Goal: Task Accomplishment & Management: Complete application form

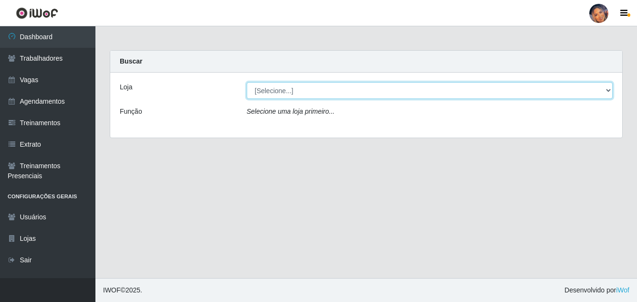
click at [303, 92] on select "[Selecione...] Supermercado Preço Bom" at bounding box center [430, 90] width 366 height 17
select select "169"
click at [247, 82] on select "[Selecione...] Supermercado Preço Bom" at bounding box center [430, 90] width 366 height 17
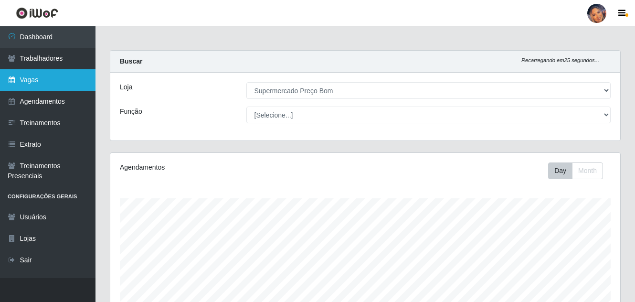
click at [52, 78] on link "Vagas" at bounding box center [47, 79] width 95 height 21
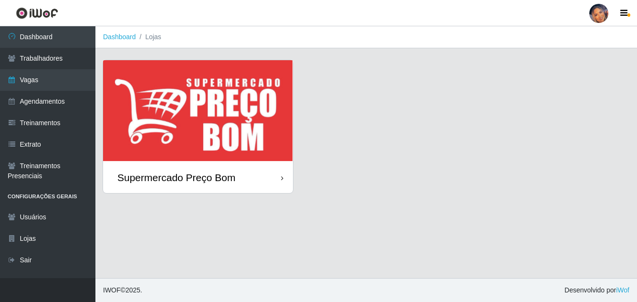
click at [185, 114] on img at bounding box center [198, 111] width 190 height 102
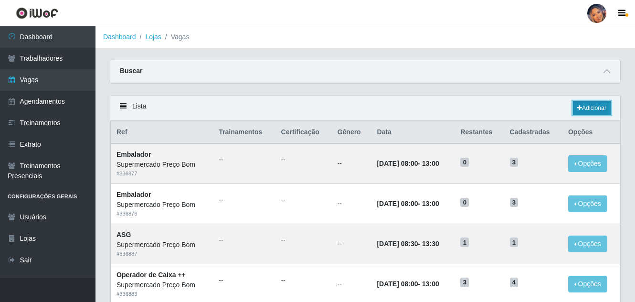
click at [592, 102] on link "Adicionar" at bounding box center [592, 107] width 38 height 13
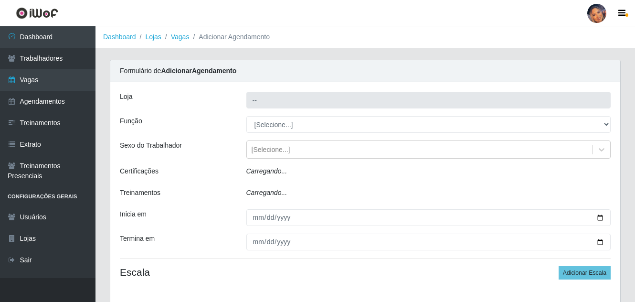
type input "Supermercado Preço Bom"
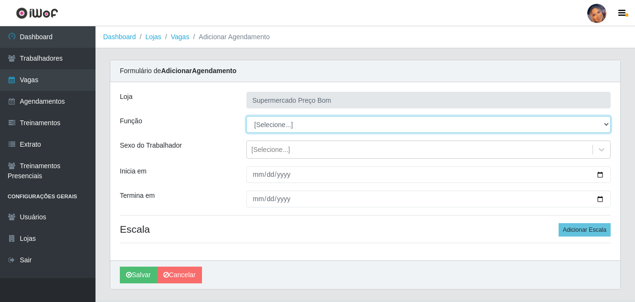
click at [602, 124] on select "[Selecione...] ASG ASG + ASG ++ Balconista Balconista + Balconista ++ Embalador…" at bounding box center [428, 124] width 365 height 17
select select "1"
click at [246, 116] on select "[Selecione...] ASG ASG + ASG ++ Balconista Balconista + Balconista ++ Embalador…" at bounding box center [428, 124] width 365 height 17
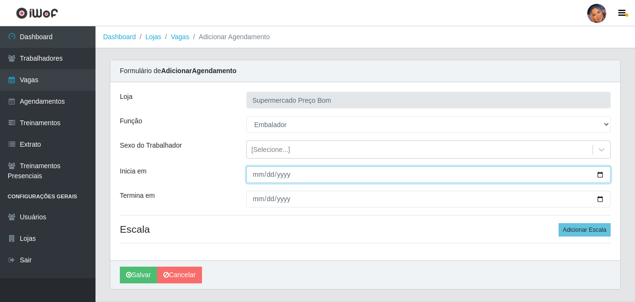
click at [601, 174] on input "Inicia em" at bounding box center [428, 174] width 365 height 17
type input "2025-09-21"
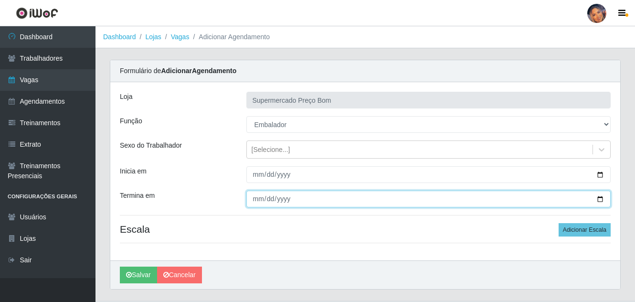
click at [599, 199] on input "Termina em" at bounding box center [428, 198] width 365 height 17
type input "2025-09-21"
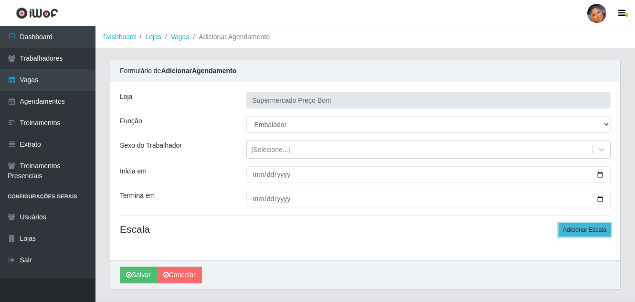
click at [569, 226] on button "Adicionar Escala" at bounding box center [584, 229] width 52 height 13
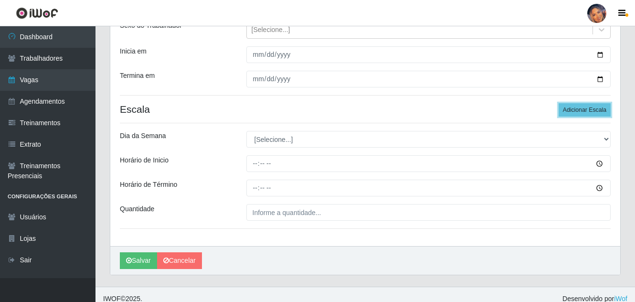
scroll to position [128, 0]
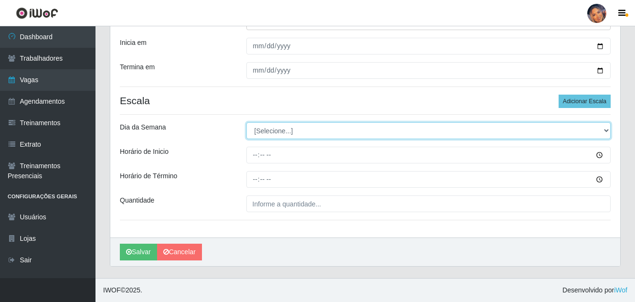
click at [281, 132] on select "[Selecione...] Segunda Terça Quarta Quinta Sexta Sábado Domingo" at bounding box center [428, 130] width 365 height 17
select select "0"
click at [246, 122] on select "[Selecione...] Segunda Terça Quarta Quinta Sexta Sábado Domingo" at bounding box center [428, 130] width 365 height 17
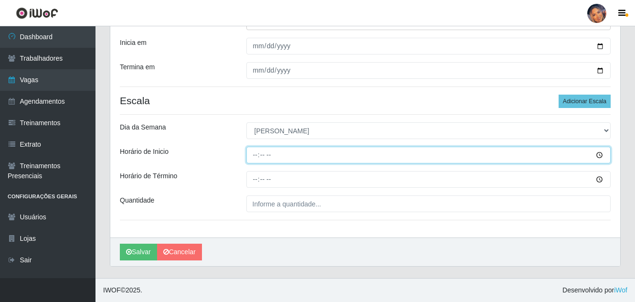
click at [253, 158] on input "Horário de Inicio" at bounding box center [428, 155] width 365 height 17
type input "08:00"
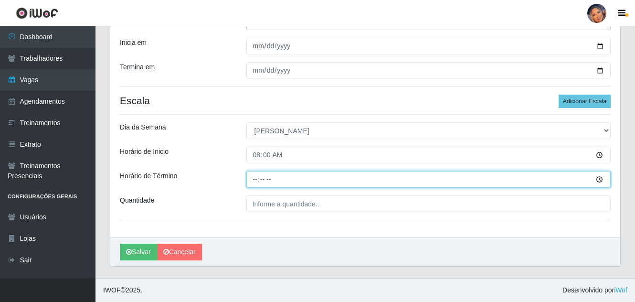
drag, startPoint x: 254, startPoint y: 179, endPoint x: 251, endPoint y: 173, distance: 7.3
click at [254, 178] on input "Horário de Término" at bounding box center [428, 179] width 365 height 17
type input "13:00"
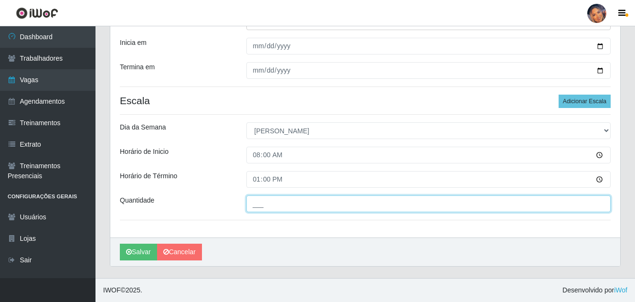
click at [265, 205] on input "___" at bounding box center [428, 203] width 365 height 17
type input "10_"
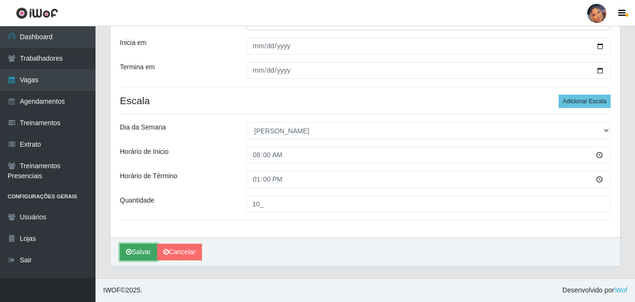
click at [144, 251] on button "Salvar" at bounding box center [138, 251] width 37 height 17
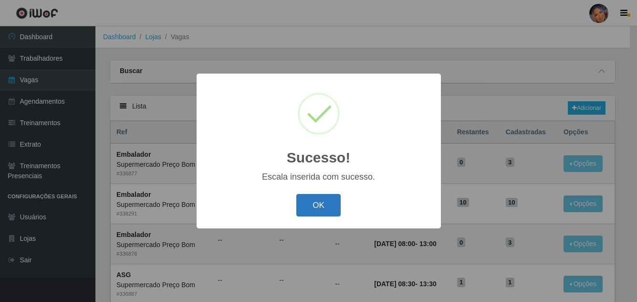
click at [316, 205] on button "OK" at bounding box center [318, 205] width 44 height 22
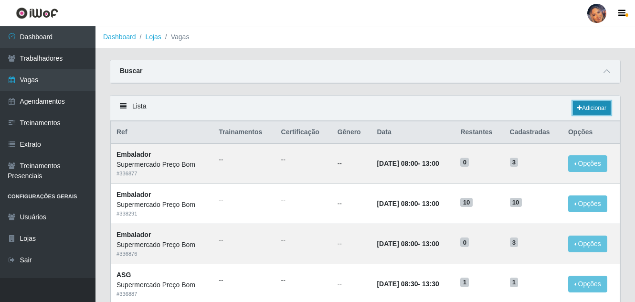
click at [593, 104] on link "Adicionar" at bounding box center [592, 107] width 38 height 13
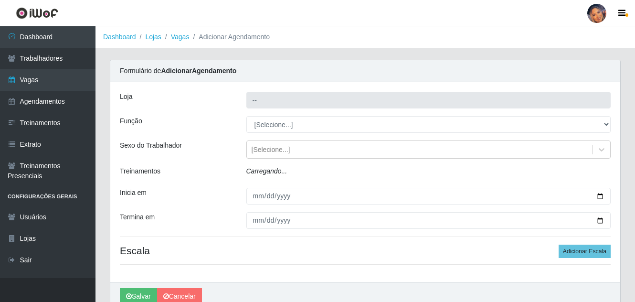
type input "Supermercado Preço Bom"
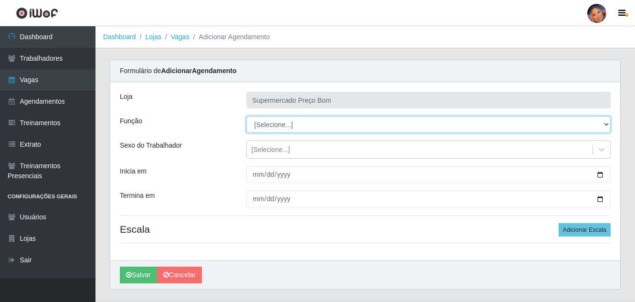
click at [606, 124] on select "[Selecione...] ASG ASG + ASG ++ Balconista Balconista + Balconista ++ Embalador…" at bounding box center [428, 124] width 365 height 17
select select "1"
click at [246, 116] on select "[Selecione...] ASG ASG + ASG ++ Balconista Balconista + Balconista ++ Embalador…" at bounding box center [428, 124] width 365 height 17
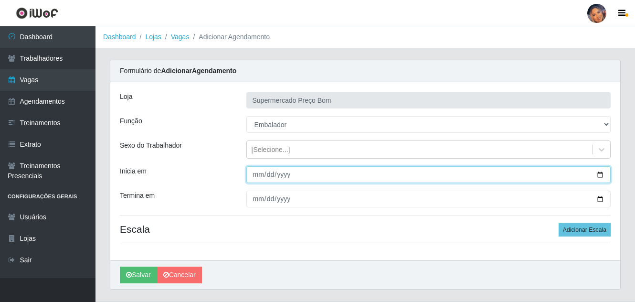
click at [597, 174] on input "Inicia em" at bounding box center [428, 174] width 365 height 17
type input "2025-09-21"
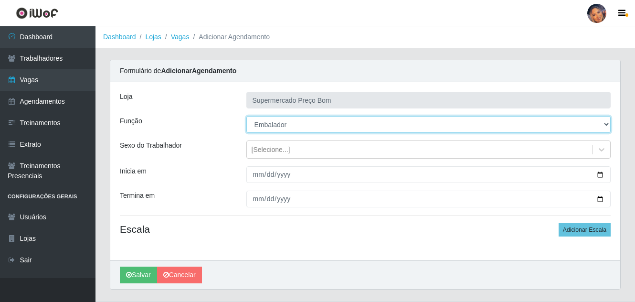
click at [364, 128] on select "[Selecione...] ASG ASG + ASG ++ Balconista Balconista + Balconista ++ Embalador…" at bounding box center [428, 124] width 365 height 17
select select "73"
click at [246, 116] on select "[Selecione...] ASG ASG + ASG ++ Balconista Balconista + Balconista ++ Embalador…" at bounding box center [428, 124] width 365 height 17
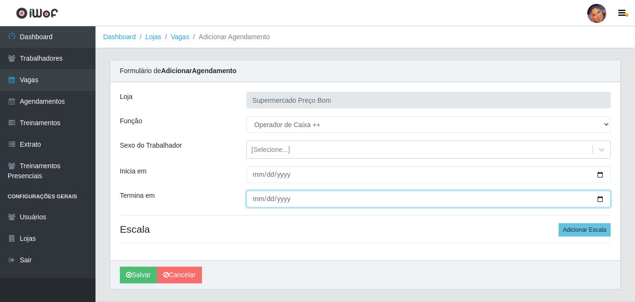
click at [601, 194] on input "Termina em" at bounding box center [428, 198] width 365 height 17
type input "2025-09-21"
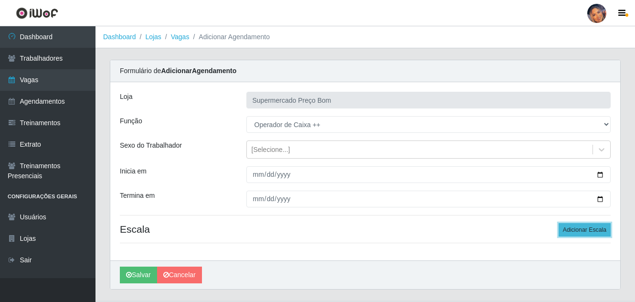
click at [572, 225] on button "Adicionar Escala" at bounding box center [584, 229] width 52 height 13
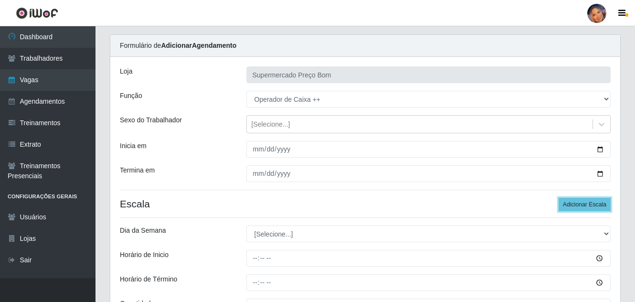
scroll to position [48, 0]
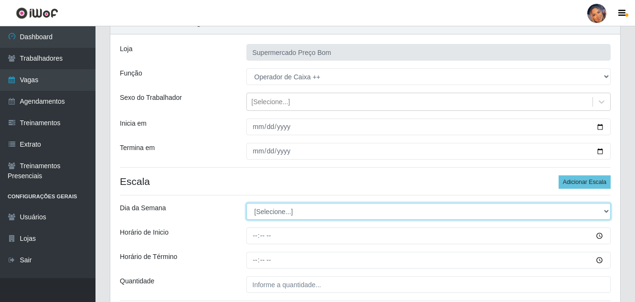
click at [284, 211] on select "[Selecione...] Segunda Terça Quarta Quinta Sexta Sábado Domingo" at bounding box center [428, 211] width 365 height 17
select select "0"
click at [246, 203] on select "[Selecione...] Segunda Terça Quarta Quinta Sexta Sábado Domingo" at bounding box center [428, 211] width 365 height 17
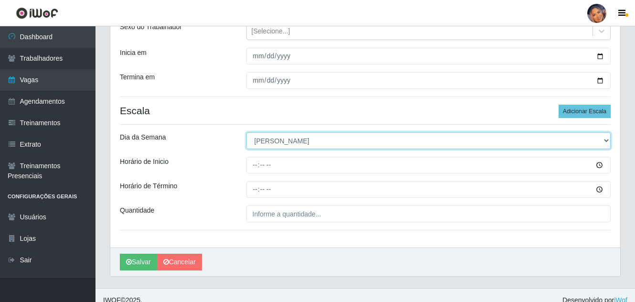
scroll to position [128, 0]
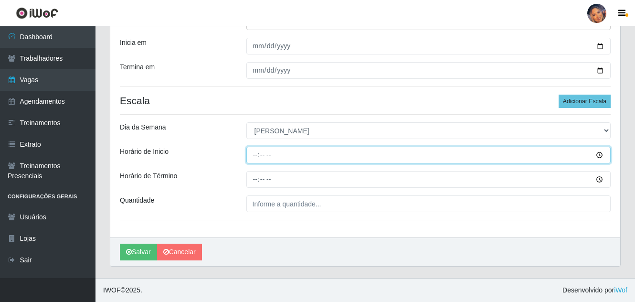
click at [251, 158] on input "Horário de Inicio" at bounding box center [428, 155] width 365 height 17
type input "08:00"
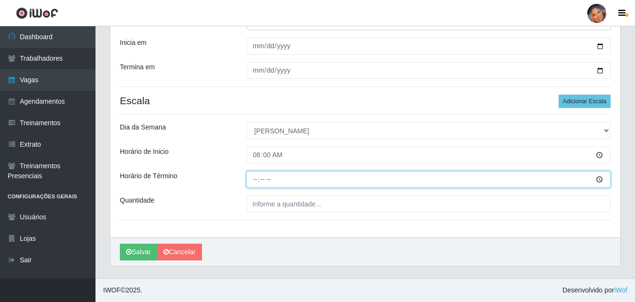
click at [256, 178] on input "Horário de Término" at bounding box center [428, 179] width 365 height 17
type input "13:00"
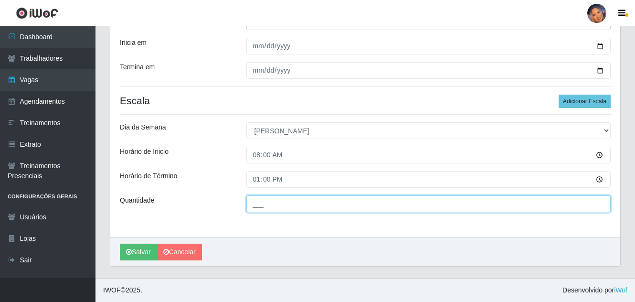
click at [256, 206] on input "___" at bounding box center [428, 203] width 365 height 17
type input "4__"
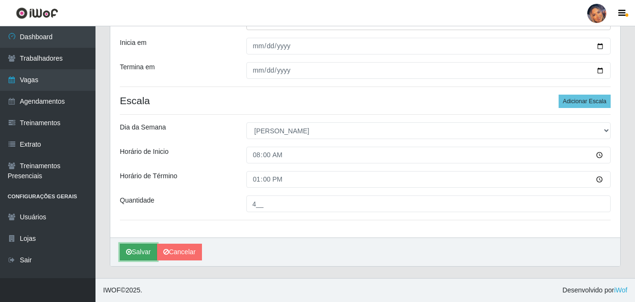
click at [147, 250] on button "Salvar" at bounding box center [138, 251] width 37 height 17
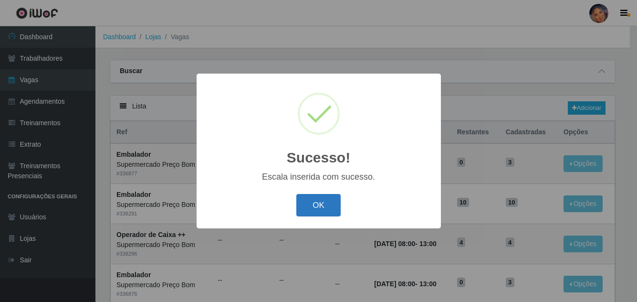
click at [314, 200] on button "OK" at bounding box center [318, 205] width 44 height 22
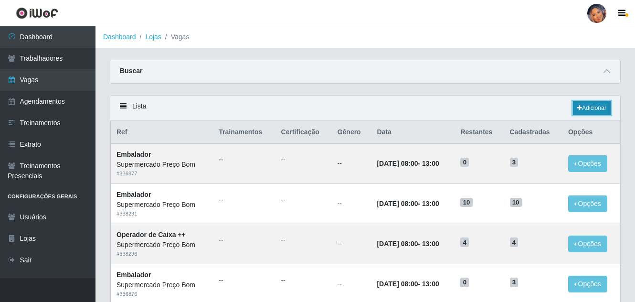
click at [591, 105] on link "Adicionar" at bounding box center [592, 107] width 38 height 13
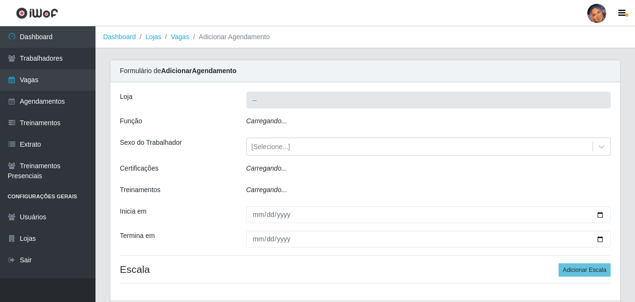
type input "Supermercado Preço Bom"
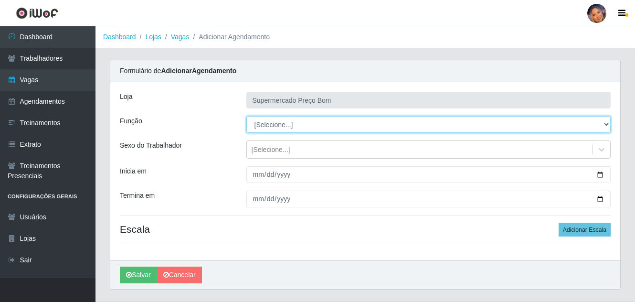
click at [579, 129] on select "[Selecione...] ASG ASG + ASG ++ Balconista Balconista + Balconista ++ Embalador…" at bounding box center [428, 124] width 365 height 17
select select "16"
click at [246, 116] on select "[Selecione...] ASG ASG + ASG ++ Balconista Balconista + Balconista ++ Embalador…" at bounding box center [428, 124] width 365 height 17
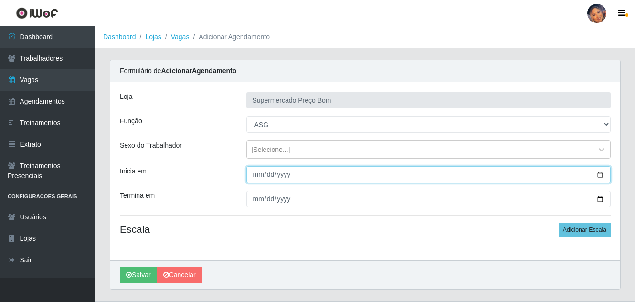
click at [599, 177] on input "Inicia em" at bounding box center [428, 174] width 365 height 17
type input "2025-09-21"
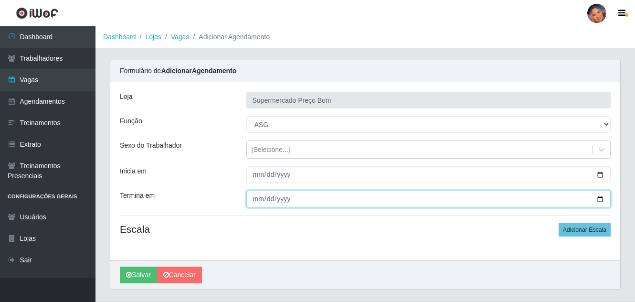
click at [600, 197] on input "Termina em" at bounding box center [428, 198] width 365 height 17
type input "2025-09-21"
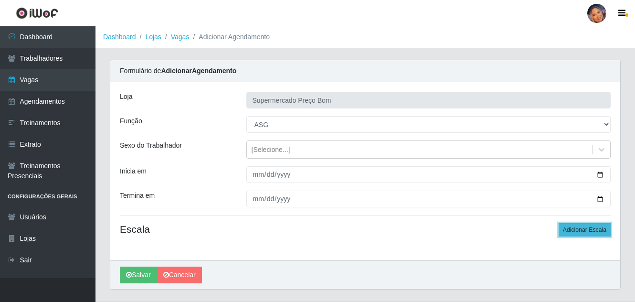
click at [589, 226] on button "Adicionar Escala" at bounding box center [584, 229] width 52 height 13
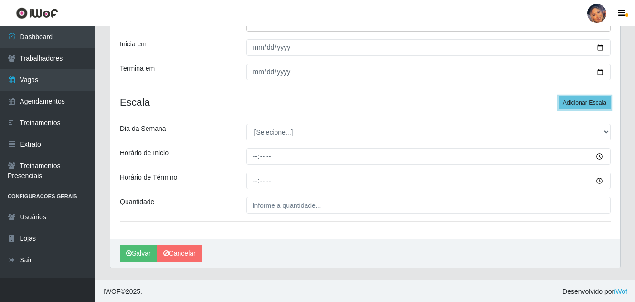
scroll to position [128, 0]
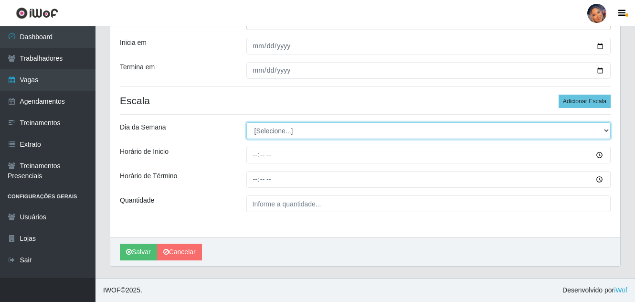
click at [263, 130] on select "[Selecione...] Segunda Terça Quarta Quinta Sexta Sábado Domingo" at bounding box center [428, 130] width 365 height 17
select select "0"
click at [246, 122] on select "[Selecione...] Segunda Terça Quarta Quinta Sexta Sábado Domingo" at bounding box center [428, 130] width 365 height 17
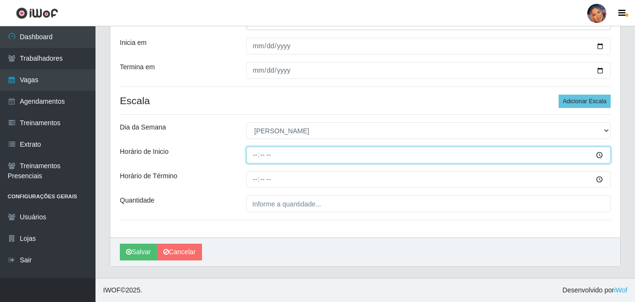
click at [254, 160] on input "Horário de Inicio" at bounding box center [428, 155] width 365 height 17
type input "08:30"
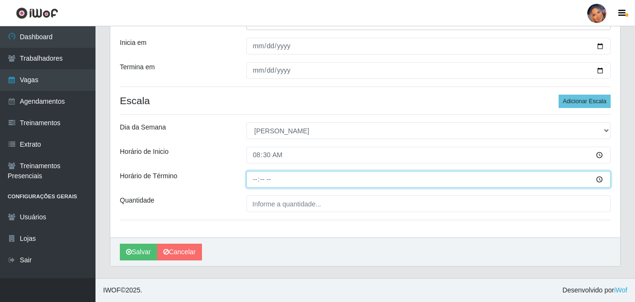
click at [254, 186] on input "Horário de Término" at bounding box center [428, 179] width 365 height 17
type input "13:30"
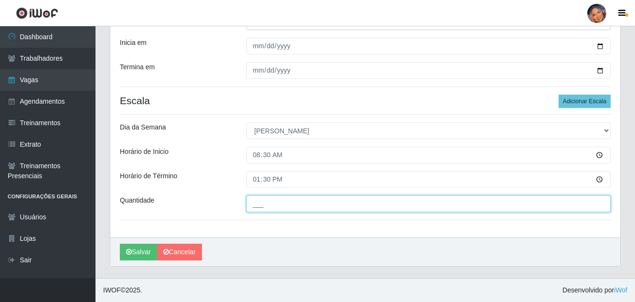
click at [260, 202] on input "___" at bounding box center [428, 203] width 365 height 17
type input "1__"
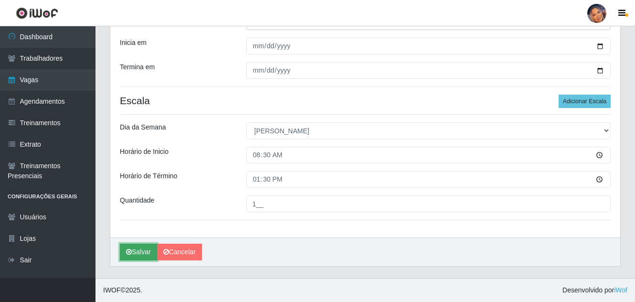
click at [144, 247] on button "Salvar" at bounding box center [138, 251] width 37 height 17
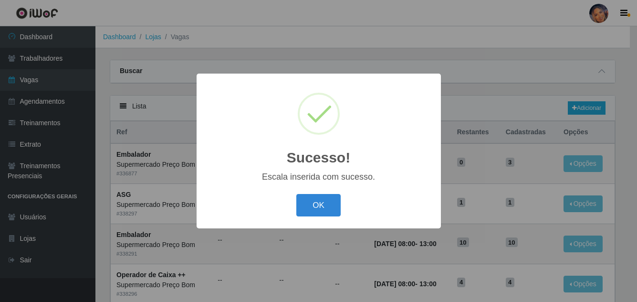
click at [318, 203] on button "OK" at bounding box center [318, 205] width 44 height 22
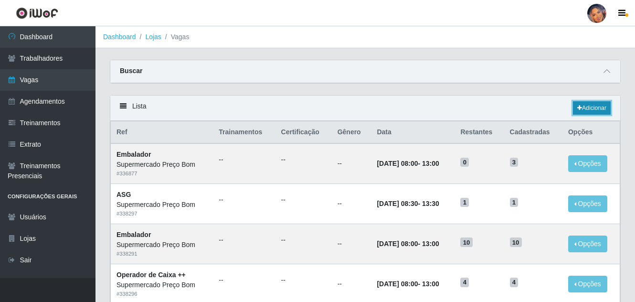
click at [597, 108] on link "Adicionar" at bounding box center [592, 107] width 38 height 13
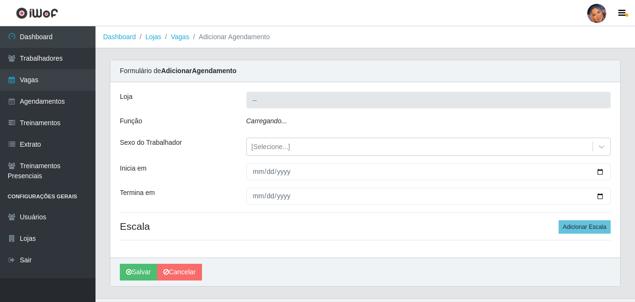
type input "Supermercado Preço Bom"
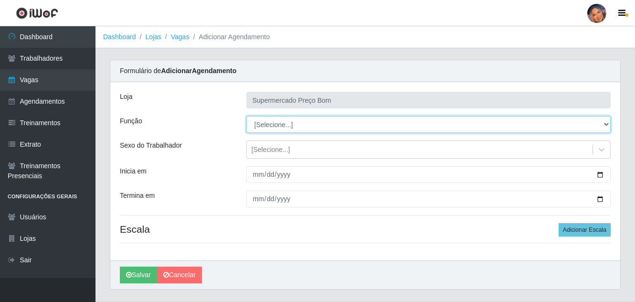
click at [608, 123] on select "[Selecione...] ASG ASG + ASG ++ Balconista Balconista + Balconista ++ Embalador…" at bounding box center [428, 124] width 365 height 17
select select "1"
click at [246, 116] on select "[Selecione...] ASG ASG + ASG ++ Balconista Balconista + Balconista ++ Embalador…" at bounding box center [428, 124] width 365 height 17
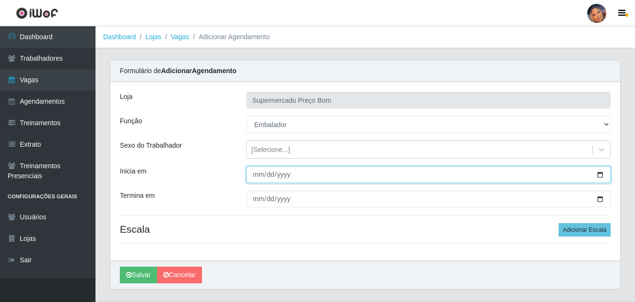
click at [601, 175] on input "Inicia em" at bounding box center [428, 174] width 365 height 17
type input "2025-09-28"
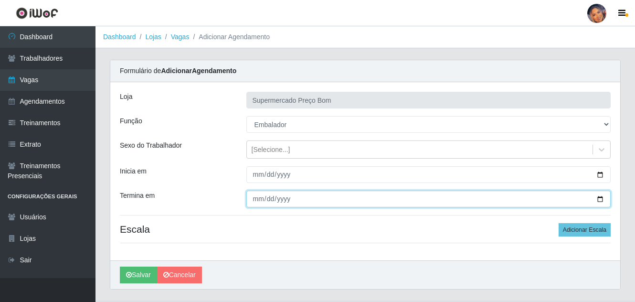
click at [603, 201] on input "Termina em" at bounding box center [428, 198] width 365 height 17
type input "2025-09-28"
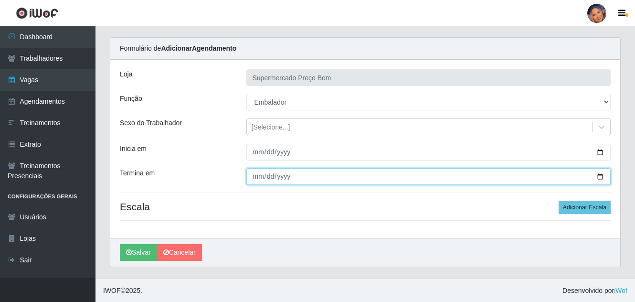
scroll to position [23, 0]
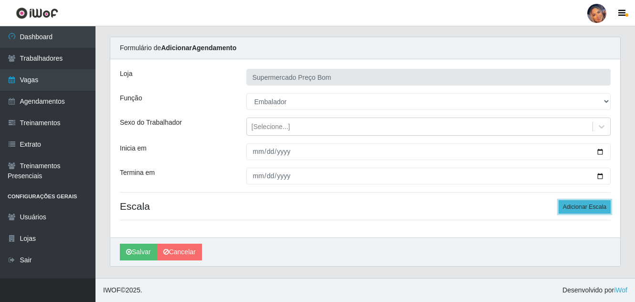
click at [592, 200] on button "Adicionar Escala" at bounding box center [584, 206] width 52 height 13
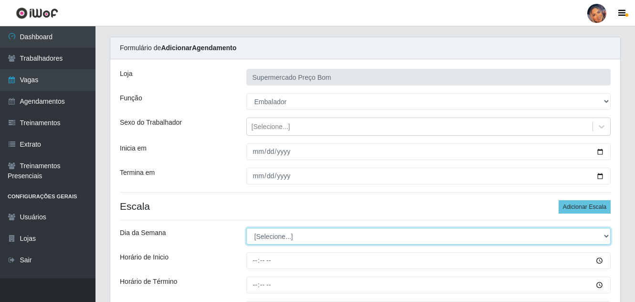
click at [274, 235] on select "[Selecione...] Segunda Terça Quarta Quinta Sexta Sábado Domingo" at bounding box center [428, 236] width 365 height 17
select select "0"
click at [246, 228] on select "[Selecione...] Segunda Terça Quarta Quinta Sexta Sábado Domingo" at bounding box center [428, 236] width 365 height 17
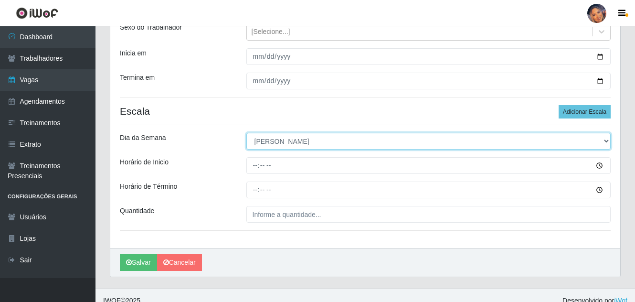
scroll to position [128, 0]
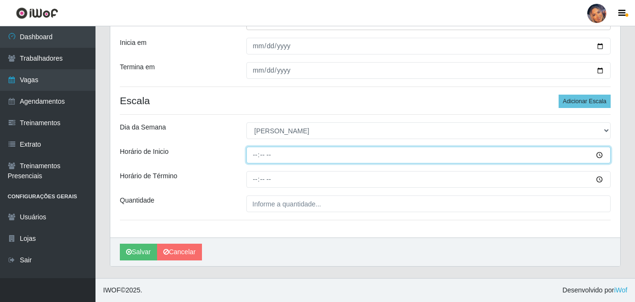
click at [253, 158] on input "Horário de Inicio" at bounding box center [428, 155] width 365 height 17
type input "08:00"
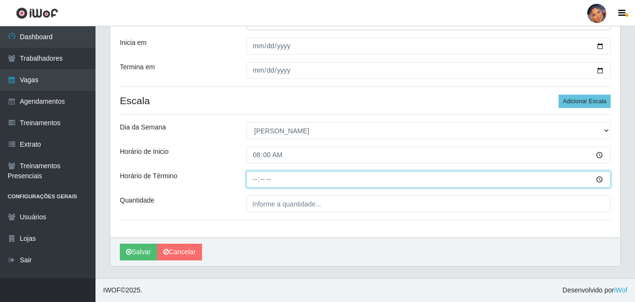
click at [253, 180] on input "Horário de Término" at bounding box center [428, 179] width 365 height 17
type input "13:00"
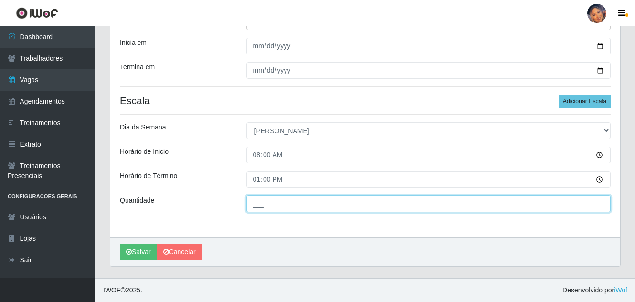
click at [282, 210] on input "___" at bounding box center [428, 203] width 365 height 17
type input "10_"
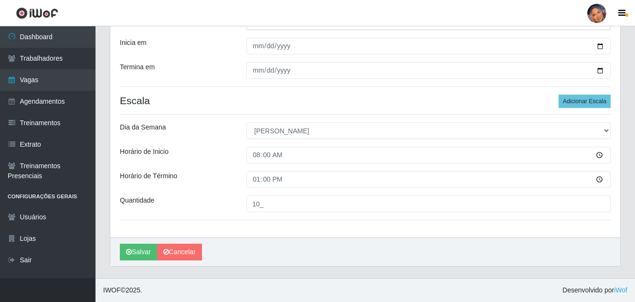
click at [201, 175] on div "Horário de Término" at bounding box center [176, 179] width 126 height 17
click at [144, 251] on button "Salvar" at bounding box center [138, 251] width 37 height 17
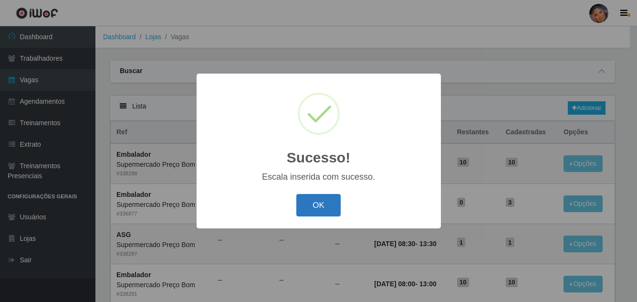
click at [322, 203] on button "OK" at bounding box center [318, 205] width 44 height 22
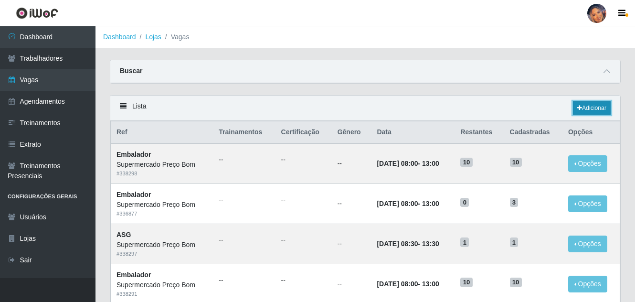
click at [599, 106] on link "Adicionar" at bounding box center [592, 107] width 38 height 13
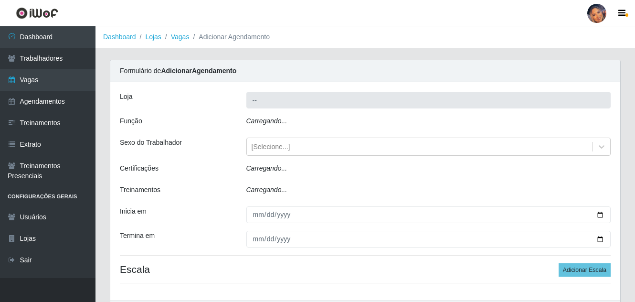
type input "Supermercado Preço Bom"
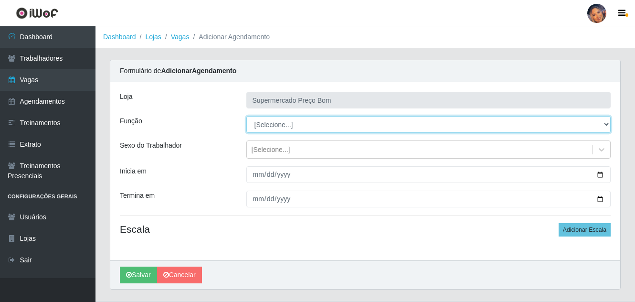
click at [540, 126] on select "[Selecione...] ASG ASG + ASG ++ Balconista Balconista + Balconista ++ Embalador…" at bounding box center [428, 124] width 365 height 17
select select "73"
click at [246, 116] on select "[Selecione...] ASG ASG + ASG ++ Balconista Balconista + Balconista ++ Embalador…" at bounding box center [428, 124] width 365 height 17
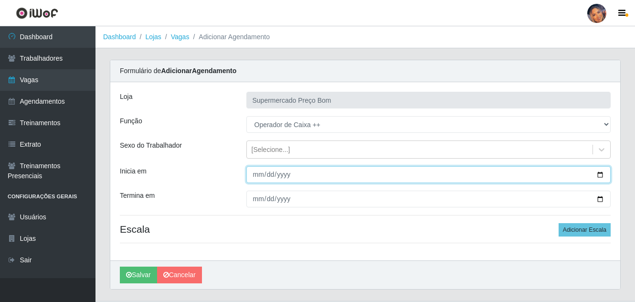
click at [602, 172] on input "Inicia em" at bounding box center [428, 174] width 365 height 17
type input "2025-09-28"
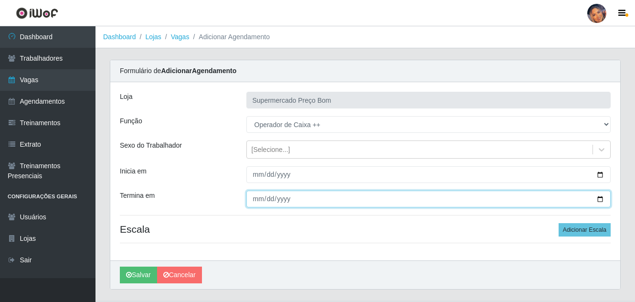
click at [603, 202] on input "Termina em" at bounding box center [428, 198] width 365 height 17
type input "2025-09-28"
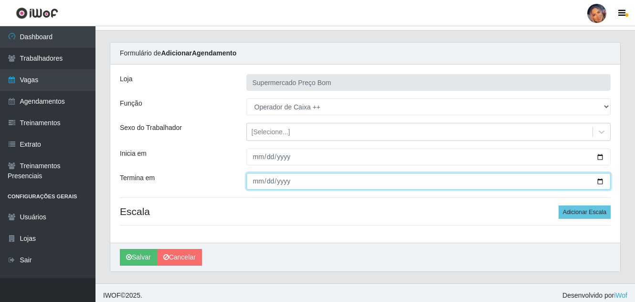
scroll to position [23, 0]
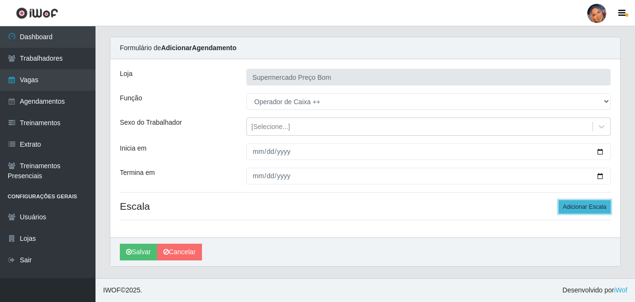
click at [583, 200] on button "Adicionar Escala" at bounding box center [584, 206] width 52 height 13
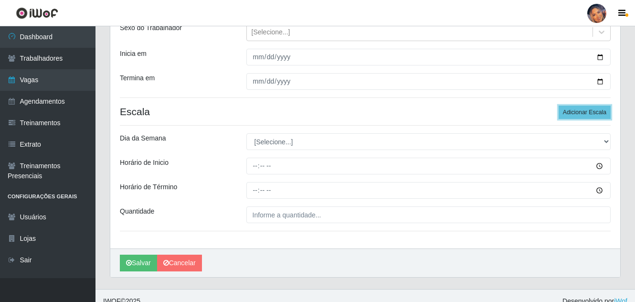
scroll to position [118, 0]
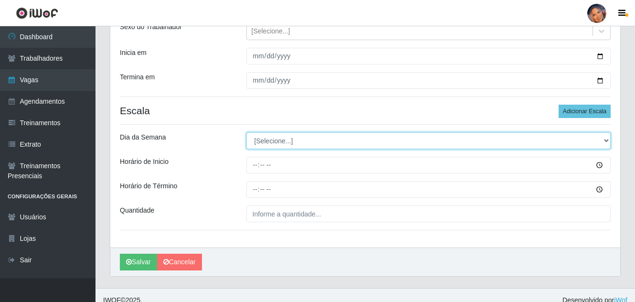
click at [304, 142] on select "[Selecione...] Segunda Terça Quarta Quinta Sexta Sábado Domingo" at bounding box center [428, 140] width 365 height 17
select select "0"
click at [246, 132] on select "[Selecione...] Segunda Terça Quarta Quinta Sexta Sábado Domingo" at bounding box center [428, 140] width 365 height 17
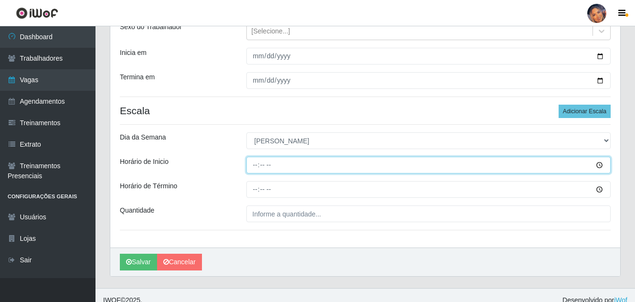
click at [263, 167] on input "Horário de Inicio" at bounding box center [428, 165] width 365 height 17
click at [248, 161] on input "Horário de Inicio" at bounding box center [428, 165] width 365 height 17
click at [253, 165] on input "Horário de Inicio" at bounding box center [428, 165] width 365 height 17
type input "08:00"
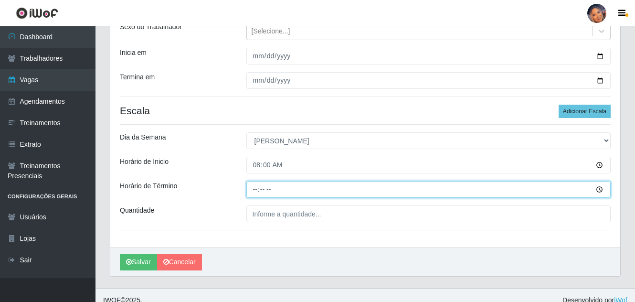
click at [252, 189] on input "Horário de Término" at bounding box center [428, 189] width 365 height 17
type input "13:00"
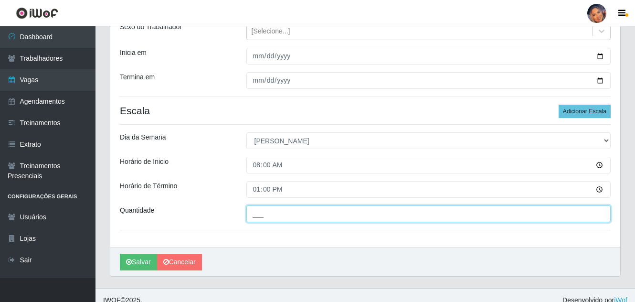
click at [258, 213] on input "___" at bounding box center [428, 213] width 365 height 17
type input "4__"
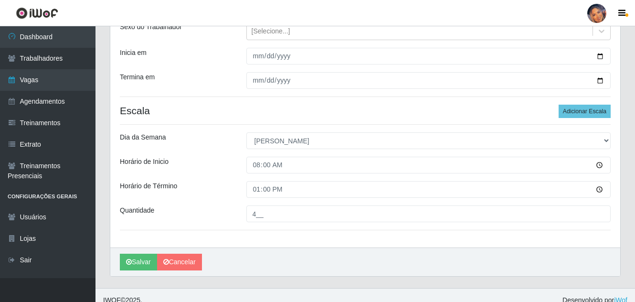
click at [225, 129] on div "Loja Supermercado Preço Bom Função [Selecione...] ASG ASG + ASG ++ Balconista B…" at bounding box center [365, 105] width 510 height 283
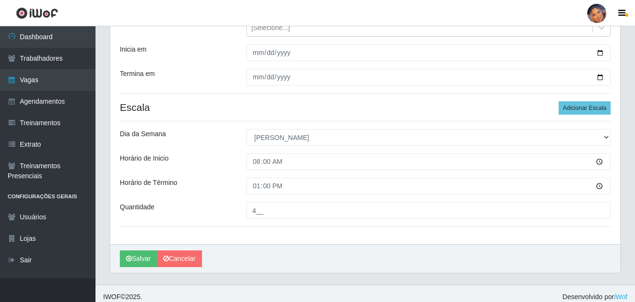
scroll to position [128, 0]
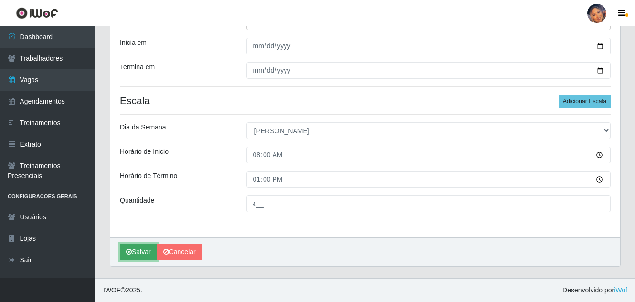
click at [144, 254] on button "Salvar" at bounding box center [138, 251] width 37 height 17
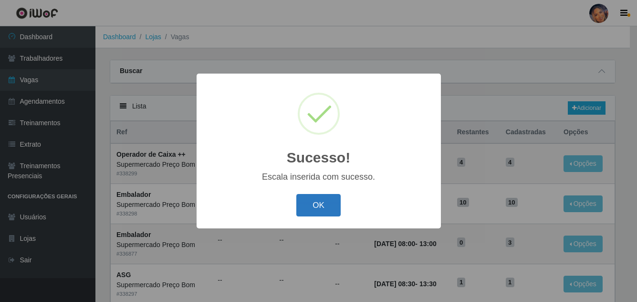
click at [313, 205] on button "OK" at bounding box center [318, 205] width 44 height 22
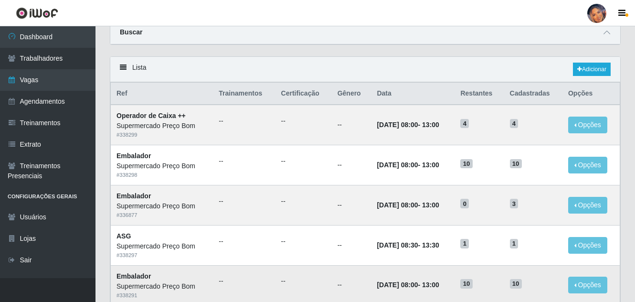
scroll to position [30, 0]
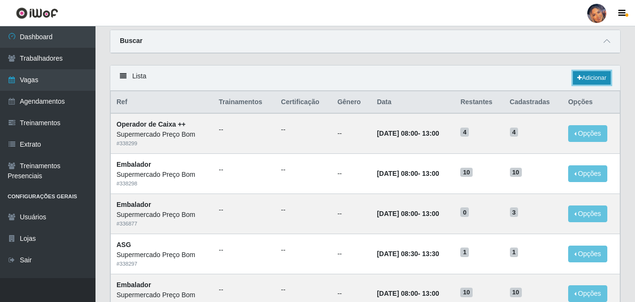
click at [589, 73] on link "Adicionar" at bounding box center [592, 77] width 38 height 13
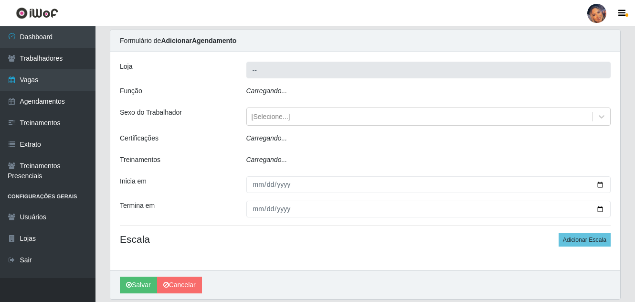
type input "Supermercado Preço Bom"
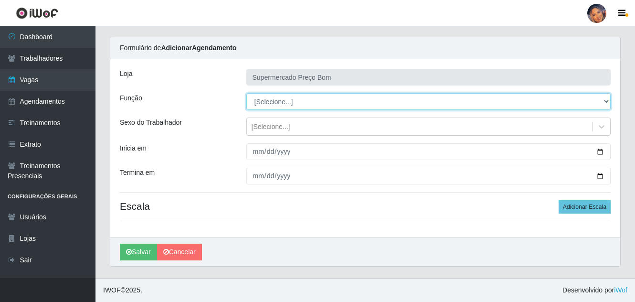
click at [433, 102] on select "[Selecione...] ASG ASG + ASG ++ Balconista Balconista + Balconista ++ Embalador…" at bounding box center [428, 101] width 365 height 17
select select "16"
click at [246, 93] on select "[Selecione...] ASG ASG + ASG ++ Balconista Balconista + Balconista ++ Embalador…" at bounding box center [428, 101] width 365 height 17
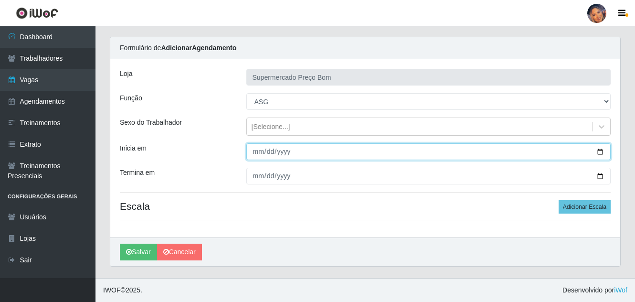
click at [270, 153] on input "Inicia em" at bounding box center [428, 151] width 365 height 17
click at [599, 152] on input "Inicia em" at bounding box center [428, 151] width 365 height 17
type input "2025-09-28"
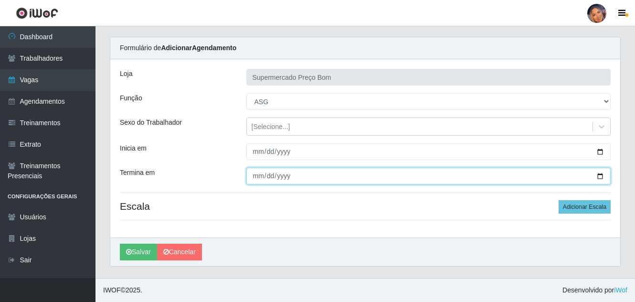
click at [599, 174] on input "Termina em" at bounding box center [428, 176] width 365 height 17
type input "2025-09-28"
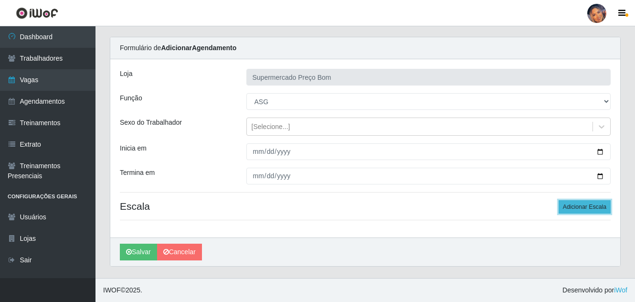
click at [580, 205] on button "Adicionar Escala" at bounding box center [584, 206] width 52 height 13
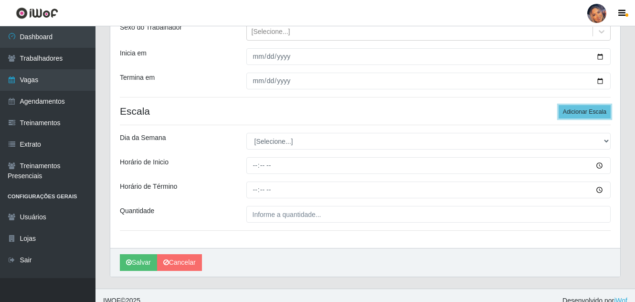
scroll to position [118, 0]
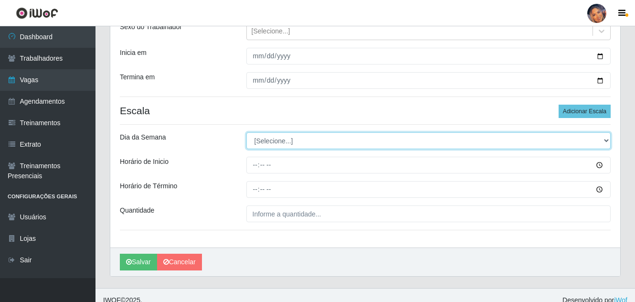
click at [327, 141] on select "[Selecione...] Segunda Terça Quarta Quinta Sexta Sábado Domingo" at bounding box center [428, 140] width 365 height 17
select select "0"
click at [246, 132] on select "[Selecione...] Segunda Terça Quarta Quinta Sexta Sábado Domingo" at bounding box center [428, 140] width 365 height 17
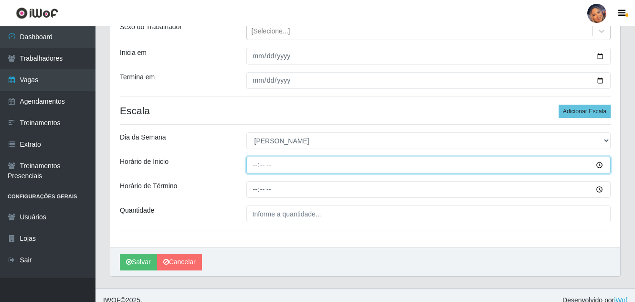
click at [301, 168] on input "Horário de Inicio" at bounding box center [428, 165] width 365 height 17
type input "08:30"
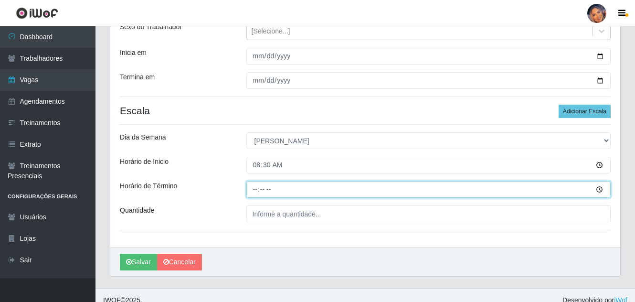
click at [249, 193] on input "Horário de Término" at bounding box center [428, 189] width 365 height 17
type input "13:30"
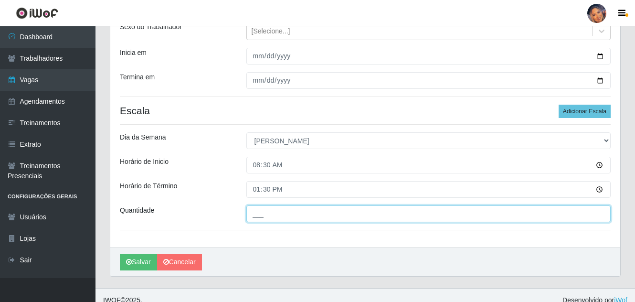
click at [260, 211] on input "___" at bounding box center [428, 213] width 365 height 17
type input "1__"
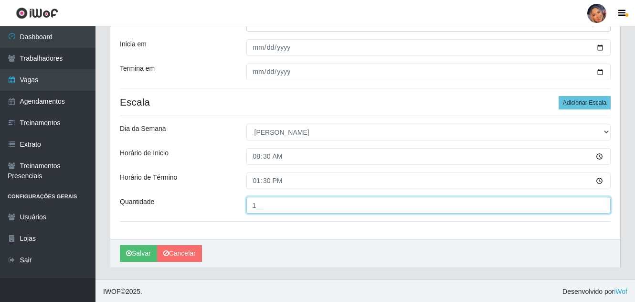
scroll to position [128, 0]
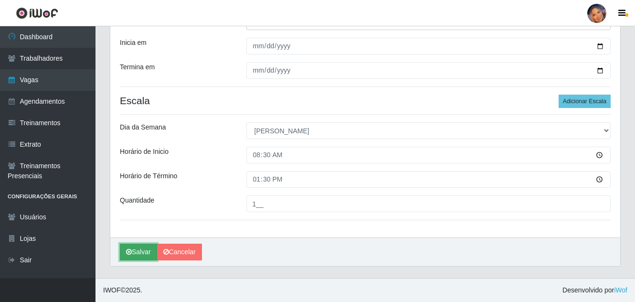
click at [141, 249] on button "Salvar" at bounding box center [138, 251] width 37 height 17
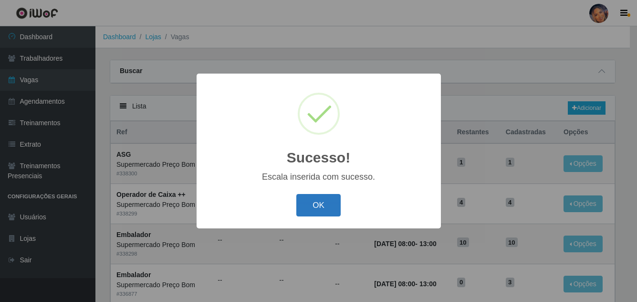
click at [318, 207] on button "OK" at bounding box center [318, 205] width 44 height 22
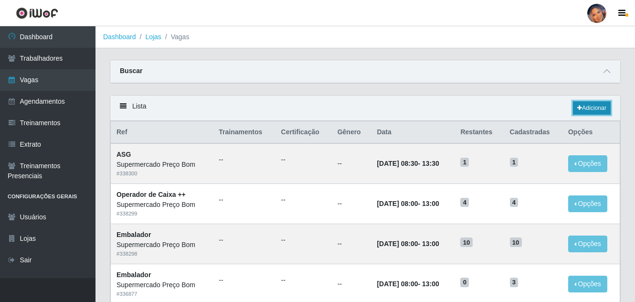
click at [592, 105] on link "Adicionar" at bounding box center [592, 107] width 38 height 13
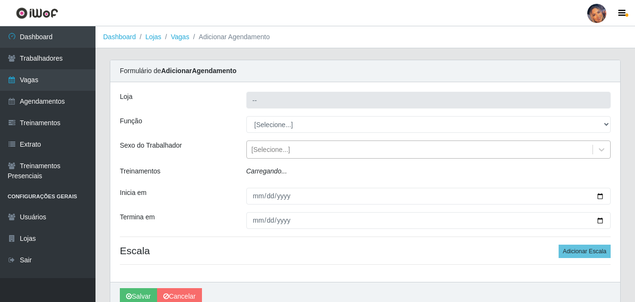
type input "Supermercado Preço Bom"
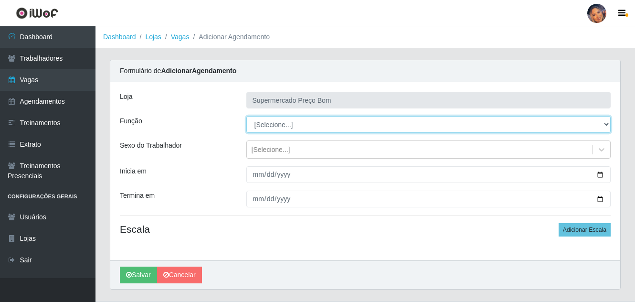
click at [608, 126] on select "[Selecione...] ASG ASG + ASG ++ Balconista Balconista + Balconista ++ Embalador…" at bounding box center [428, 124] width 365 height 17
select select "1"
click at [246, 116] on select "[Selecione...] ASG ASG + ASG ++ Balconista Balconista + Balconista ++ Embalador…" at bounding box center [428, 124] width 365 height 17
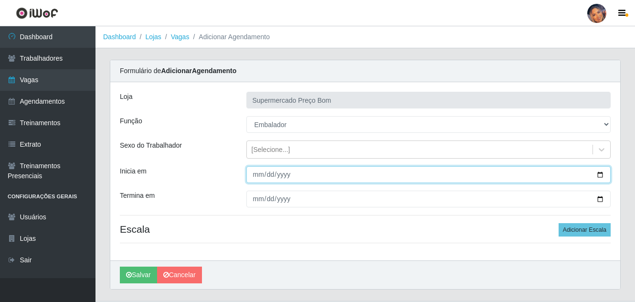
click at [601, 174] on input "Inicia em" at bounding box center [428, 174] width 365 height 17
type input "2025-09-29"
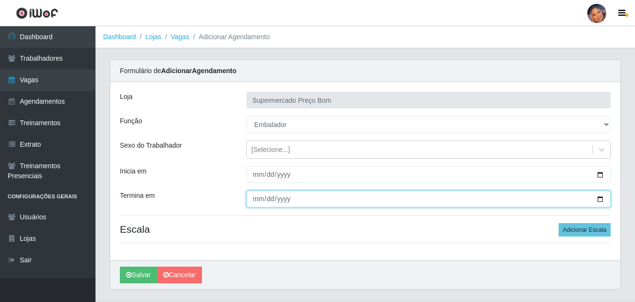
click at [600, 199] on input "Termina em" at bounding box center [428, 198] width 365 height 17
type input "2025-09-29"
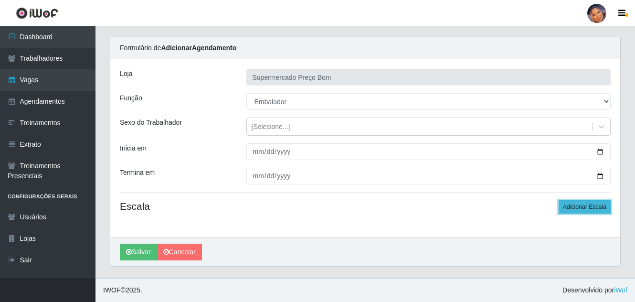
click at [584, 205] on button "Adicionar Escala" at bounding box center [584, 206] width 52 height 13
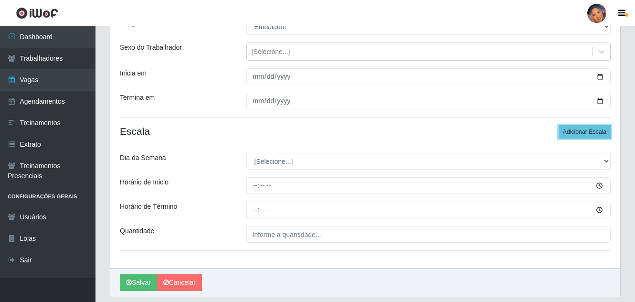
scroll to position [118, 0]
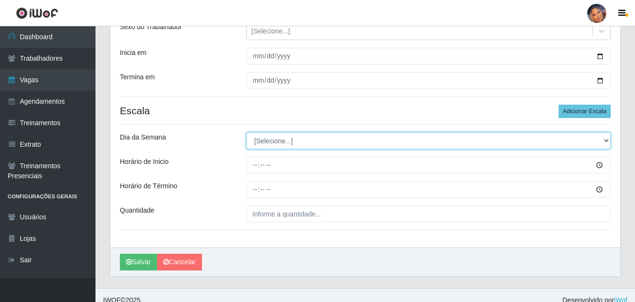
click at [257, 142] on select "[Selecione...] Segunda Terça Quarta Quinta Sexta Sábado Domingo" at bounding box center [428, 140] width 365 height 17
select select "1"
click at [246, 132] on select "[Selecione...] Segunda Terça Quarta Quinta Sexta Sábado Domingo" at bounding box center [428, 140] width 365 height 17
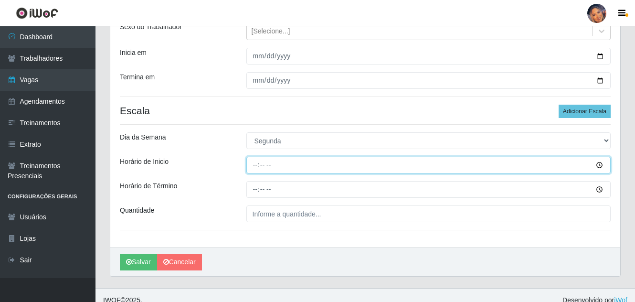
click at [255, 168] on input "Horário de Inicio" at bounding box center [428, 165] width 365 height 17
type input "08:00"
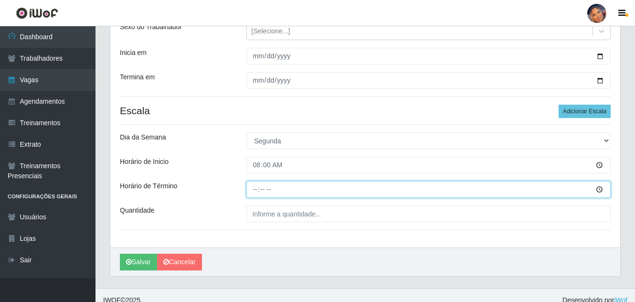
click at [261, 190] on input "Horário de Término" at bounding box center [428, 189] width 365 height 17
click at [254, 190] on input "Horário de Término" at bounding box center [428, 189] width 365 height 17
type input "13:00"
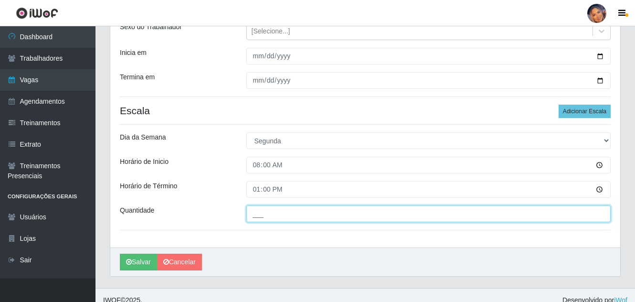
click at [250, 212] on input "___" at bounding box center [428, 213] width 365 height 17
type input "3__"
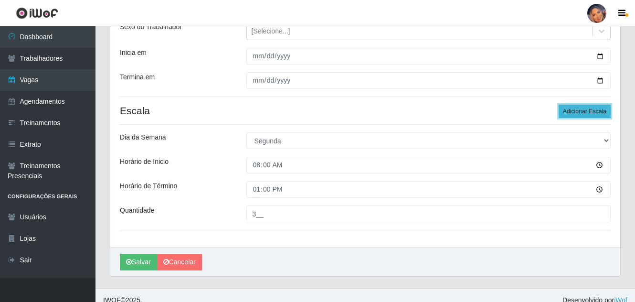
click at [581, 108] on button "Adicionar Escala" at bounding box center [584, 111] width 52 height 13
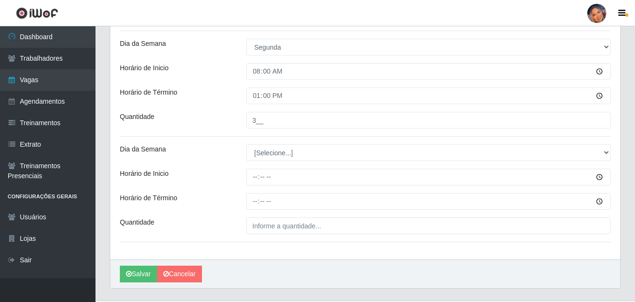
scroll to position [214, 0]
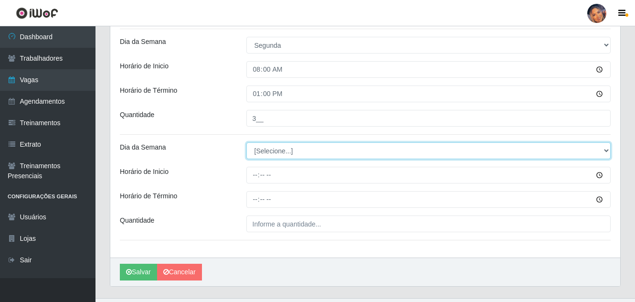
click at [273, 156] on select "[Selecione...] Segunda Terça Quarta Quinta Sexta Sábado Domingo" at bounding box center [428, 150] width 365 height 17
select select "1"
click at [246, 142] on select "[Selecione...] Segunda Terça Quarta Quinta Sexta Sábado Domingo" at bounding box center [428, 150] width 365 height 17
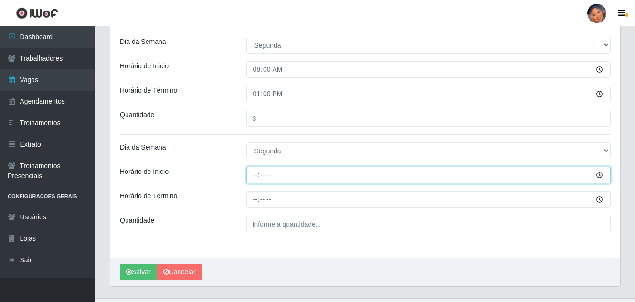
click at [255, 178] on input "Horário de Inicio" at bounding box center [428, 175] width 365 height 17
type input "16:00"
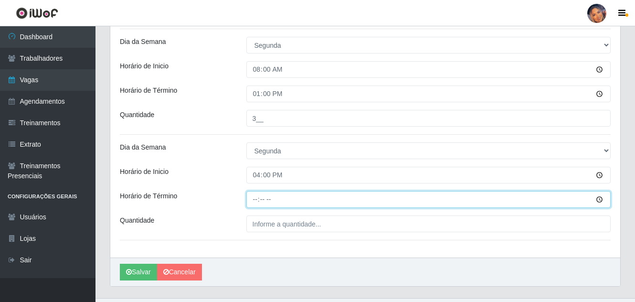
click at [250, 199] on input "Horário de Término" at bounding box center [428, 199] width 365 height 17
type input "20:00"
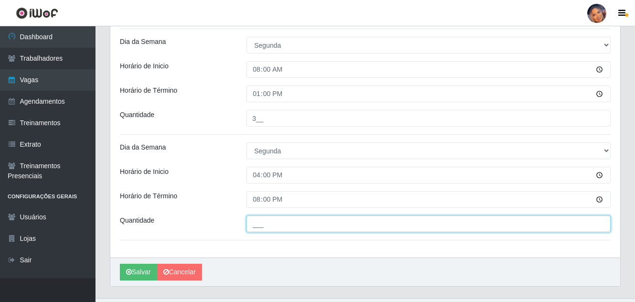
click at [258, 227] on input "___" at bounding box center [428, 223] width 365 height 17
type input "3__"
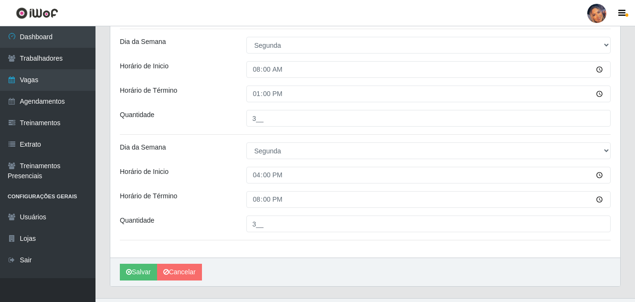
click at [220, 229] on div "Quantidade" at bounding box center [176, 223] width 126 height 17
click at [138, 269] on button "Salvar" at bounding box center [138, 271] width 37 height 17
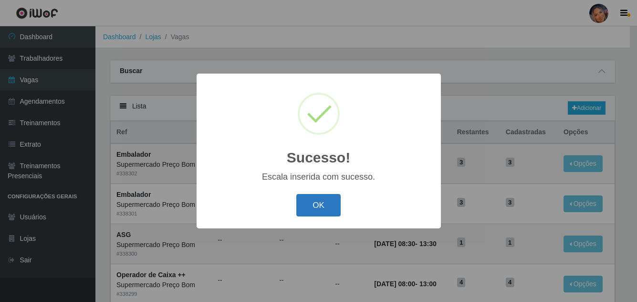
click at [326, 211] on button "OK" at bounding box center [318, 205] width 44 height 22
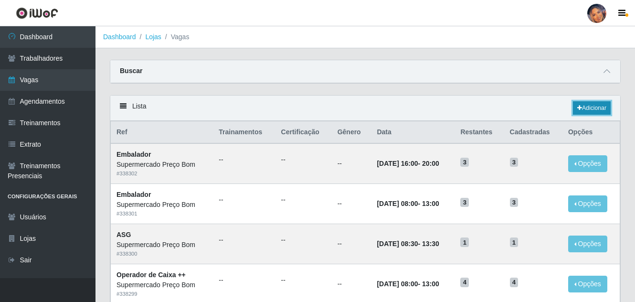
click at [581, 103] on link "Adicionar" at bounding box center [592, 107] width 38 height 13
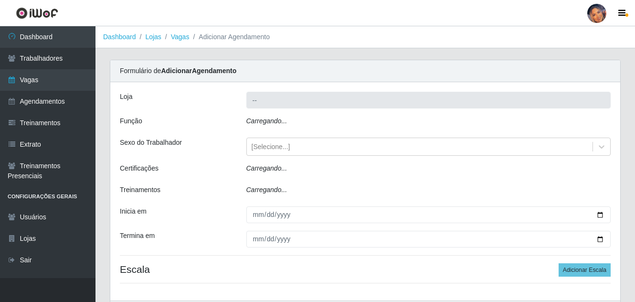
type input "Supermercado Preço Bom"
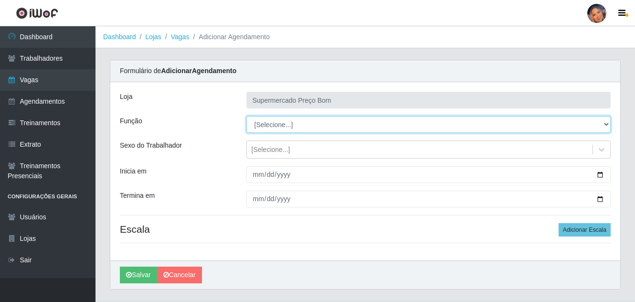
click at [605, 122] on select "[Selecione...] ASG ASG + ASG ++ Balconista Balconista + Balconista ++ Embalador…" at bounding box center [428, 124] width 365 height 17
select select "1"
click at [246, 116] on select "[Selecione...] ASG ASG + ASG ++ Balconista Balconista + Balconista ++ Embalador…" at bounding box center [428, 124] width 365 height 17
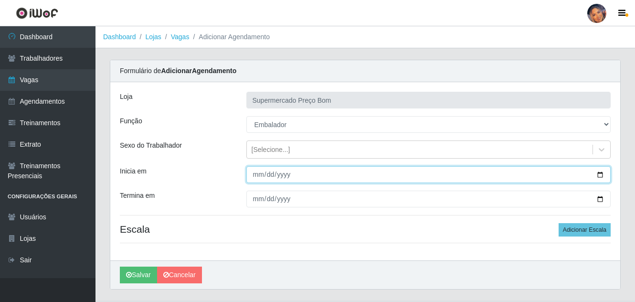
click at [602, 172] on input "Inicia em" at bounding box center [428, 174] width 365 height 17
type input "2025-09-30"
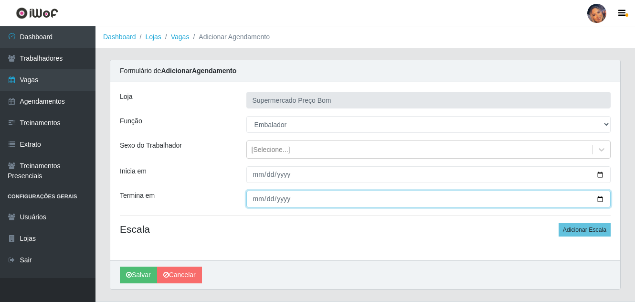
click at [600, 200] on input "Termina em" at bounding box center [428, 198] width 365 height 17
type input "2025-09-30"
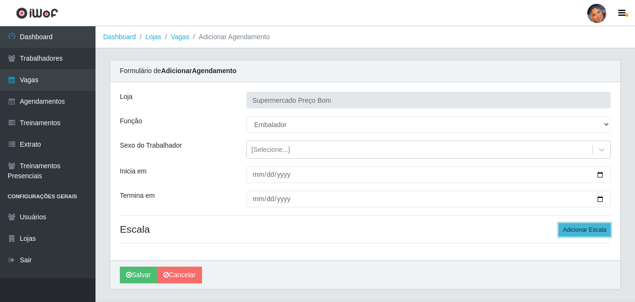
click at [569, 226] on button "Adicionar Escala" at bounding box center [584, 229] width 52 height 13
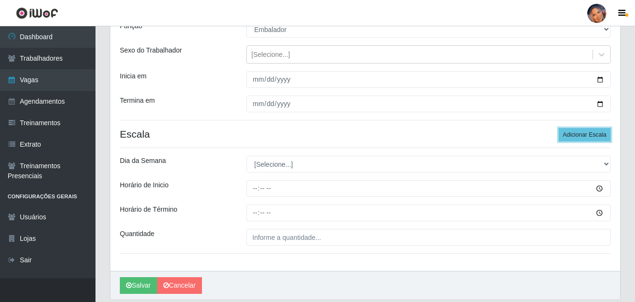
scroll to position [95, 0]
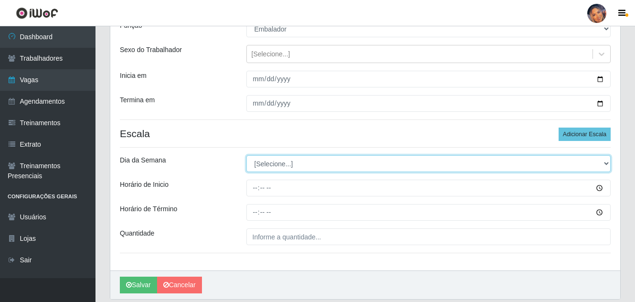
click at [601, 162] on select "[Selecione...] Segunda Terça Quarta Quinta Sexta Sábado Domingo" at bounding box center [428, 163] width 365 height 17
select select "2"
click at [246, 155] on select "[Selecione...] Segunda Terça Quarta Quinta Sexta Sábado Domingo" at bounding box center [428, 163] width 365 height 17
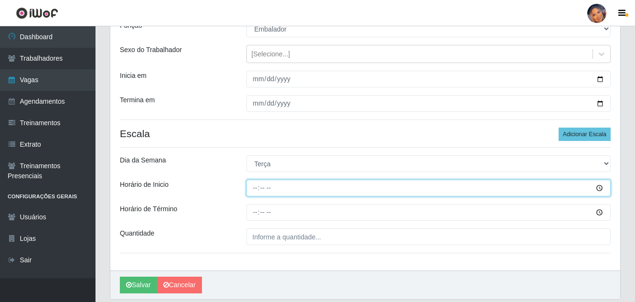
click at [254, 190] on input "Horário de Inicio" at bounding box center [428, 187] width 365 height 17
type input "08:00"
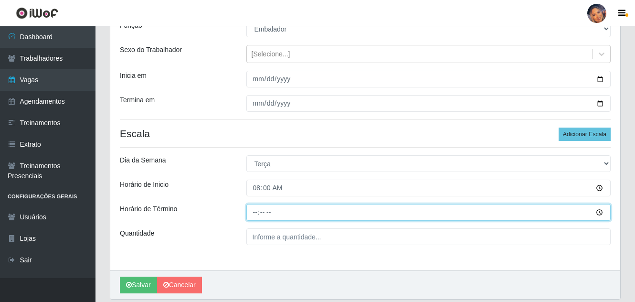
drag, startPoint x: 253, startPoint y: 215, endPoint x: 261, endPoint y: 211, distance: 8.3
click at [259, 212] on input "Horário de Término" at bounding box center [428, 212] width 365 height 17
type input "13:00"
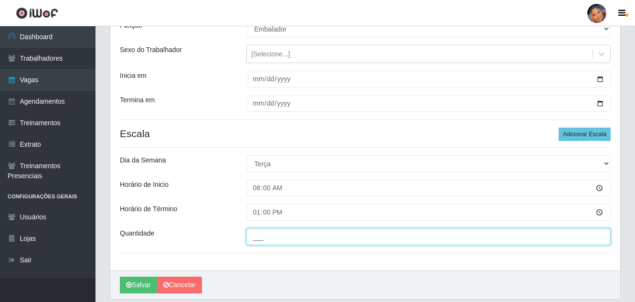
click at [253, 237] on input "___" at bounding box center [428, 236] width 365 height 17
type input "3__"
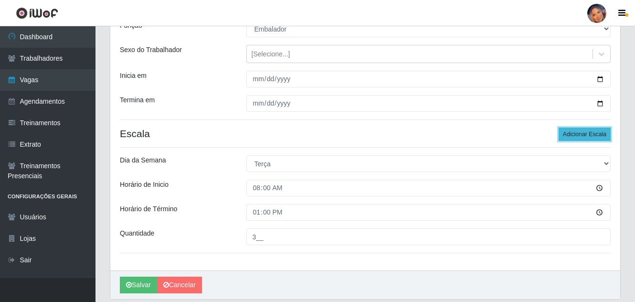
click at [599, 133] on button "Adicionar Escala" at bounding box center [584, 133] width 52 height 13
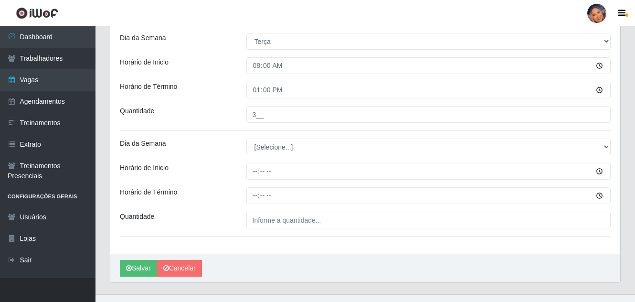
scroll to position [234, 0]
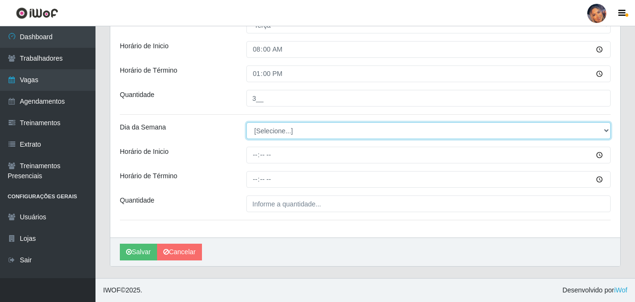
click at [261, 131] on select "[Selecione...] Segunda Terça Quarta Quinta Sexta Sábado Domingo" at bounding box center [428, 130] width 365 height 17
select select "2"
click at [246, 122] on select "[Selecione...] Segunda Terça Quarta Quinta Sexta Sábado Domingo" at bounding box center [428, 130] width 365 height 17
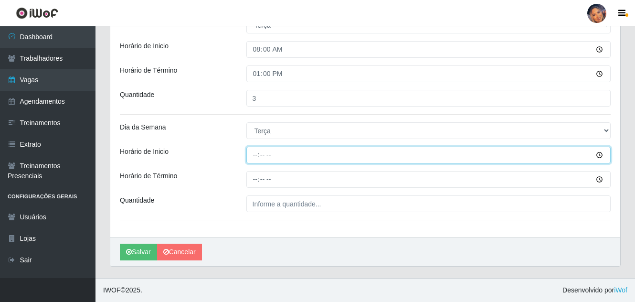
click at [256, 157] on input "Horário de Inicio" at bounding box center [428, 155] width 365 height 17
type input "16:00"
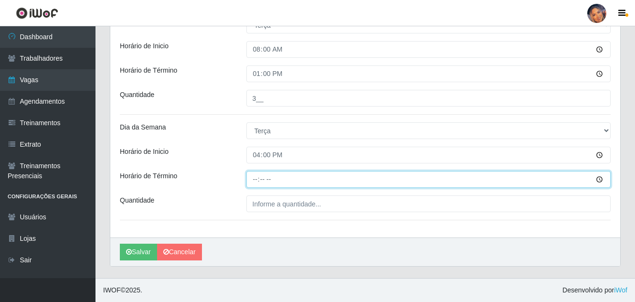
click at [251, 179] on input "Horário de Término" at bounding box center [428, 179] width 365 height 17
type input "20:00"
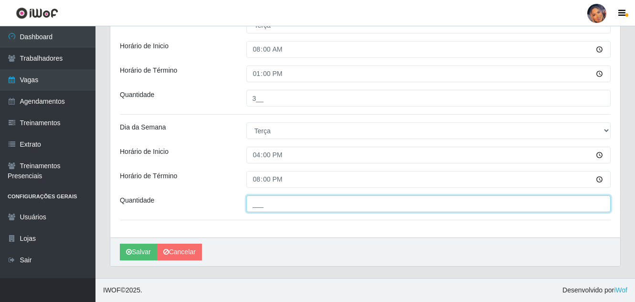
click at [254, 201] on input "___" at bounding box center [428, 203] width 365 height 17
type input "3__"
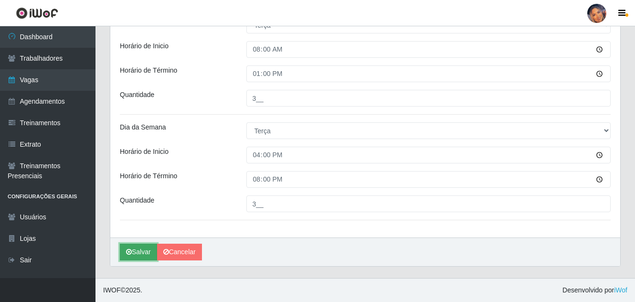
click at [140, 247] on button "Salvar" at bounding box center [138, 251] width 37 height 17
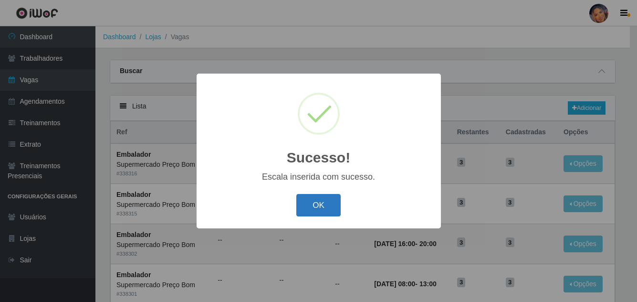
click at [314, 209] on button "OK" at bounding box center [318, 205] width 44 height 22
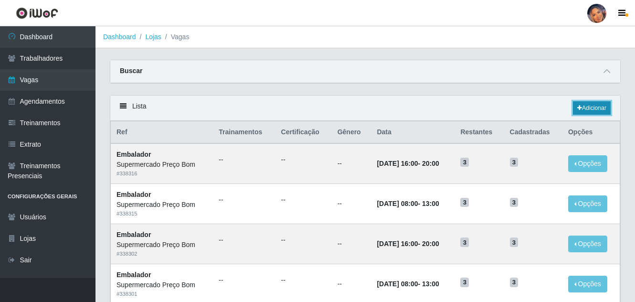
click at [600, 105] on link "Adicionar" at bounding box center [592, 107] width 38 height 13
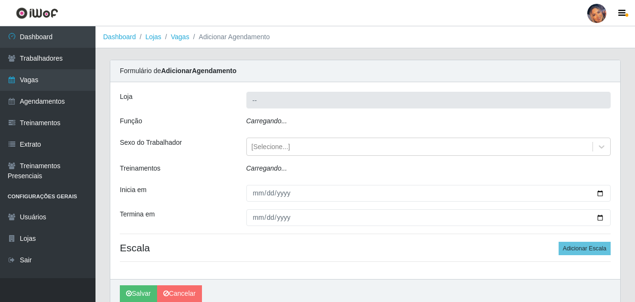
type input "Supermercado Preço Bom"
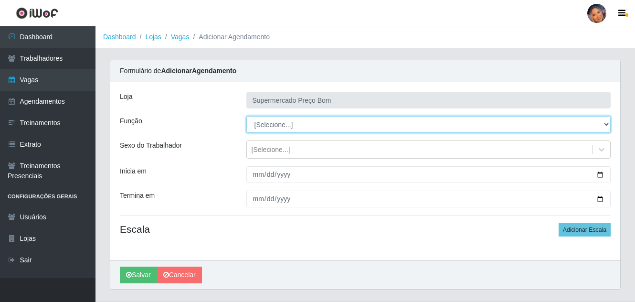
click at [606, 123] on select "[Selecione...] ASG ASG + ASG ++ Balconista Balconista + Balconista ++ Embalador…" at bounding box center [428, 124] width 365 height 17
select select "1"
click at [246, 116] on select "[Selecione...] ASG ASG + ASG ++ Balconista Balconista + Balconista ++ Embalador…" at bounding box center [428, 124] width 365 height 17
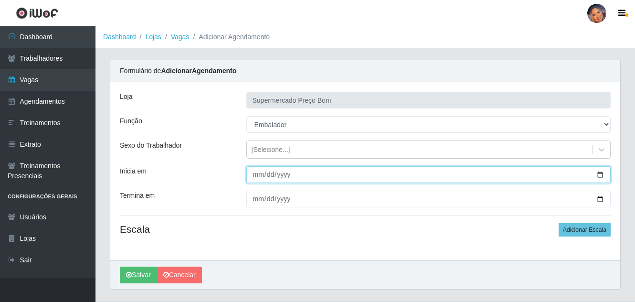
click at [598, 174] on input "Inicia em" at bounding box center [428, 174] width 365 height 17
type input "2025-09-13"
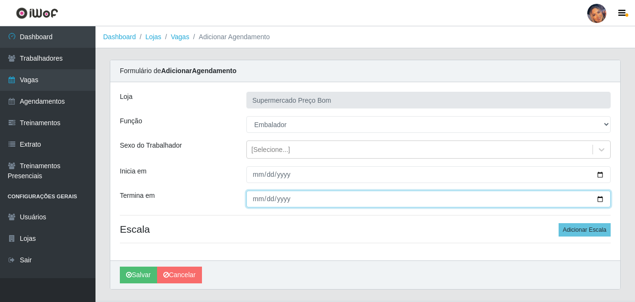
click at [599, 196] on input "Termina em" at bounding box center [428, 198] width 365 height 17
type input "2025-09-13"
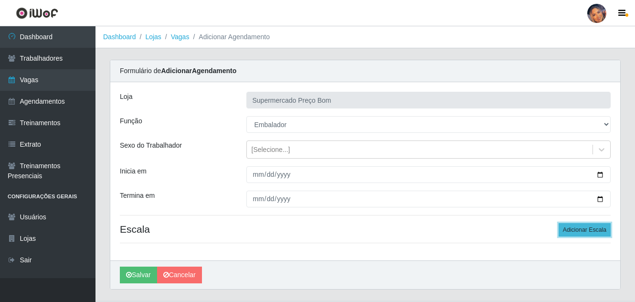
click at [587, 230] on button "Adicionar Escala" at bounding box center [584, 229] width 52 height 13
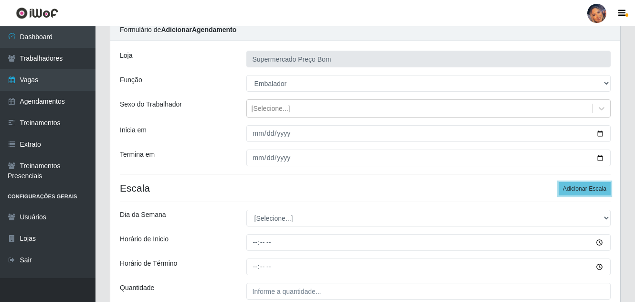
scroll to position [95, 0]
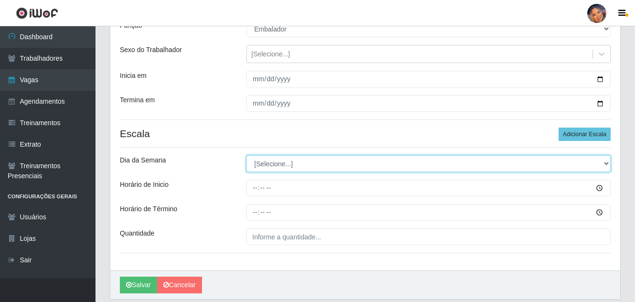
click at [274, 164] on select "[Selecione...] Segunda Terça Quarta Quinta Sexta Sábado Domingo" at bounding box center [428, 163] width 365 height 17
select select "6"
click at [246, 155] on select "[Selecione...] Segunda Terça Quarta Quinta Sexta Sábado Domingo" at bounding box center [428, 163] width 365 height 17
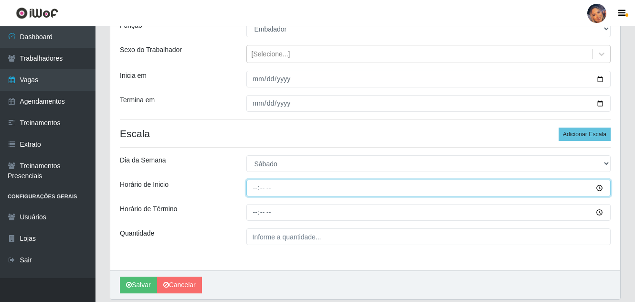
drag, startPoint x: 255, startPoint y: 189, endPoint x: 257, endPoint y: 184, distance: 5.4
click at [257, 184] on input "Horário de Inicio" at bounding box center [428, 187] width 365 height 17
type input "08:00"
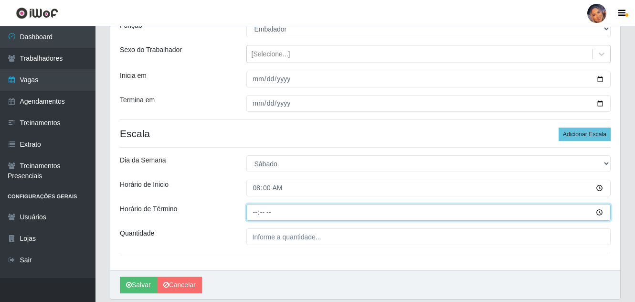
click at [255, 214] on input "Horário de Término" at bounding box center [428, 212] width 365 height 17
type input "13:00"
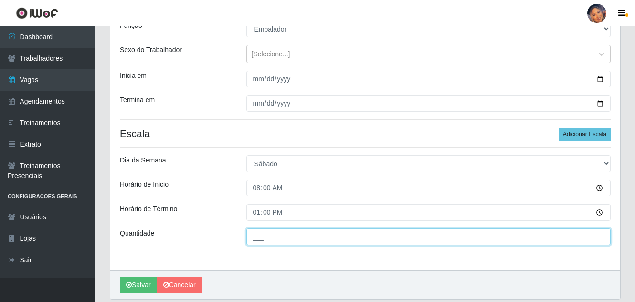
click at [255, 238] on input "___" at bounding box center [428, 236] width 365 height 17
type input "4__"
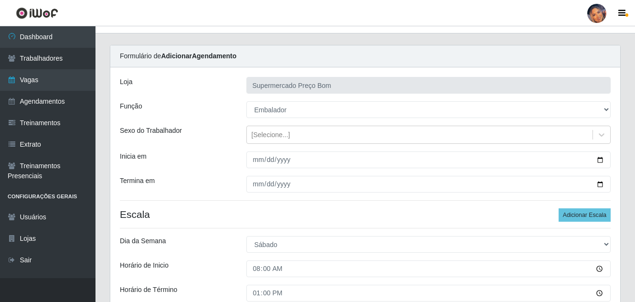
scroll to position [128, 0]
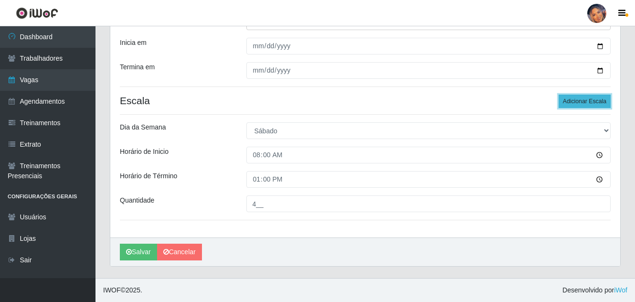
click at [588, 100] on button "Adicionar Escala" at bounding box center [584, 100] width 52 height 13
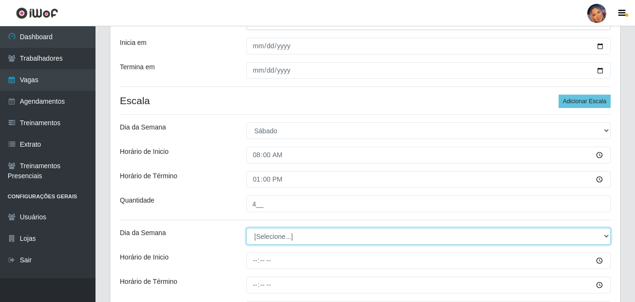
click at [267, 239] on select "[Selecione...] Segunda Terça Quarta Quinta Sexta Sábado Domingo" at bounding box center [428, 236] width 365 height 17
select select "6"
click at [246, 228] on select "[Selecione...] Segunda Terça Quarta Quinta Sexta Sábado Domingo" at bounding box center [428, 236] width 365 height 17
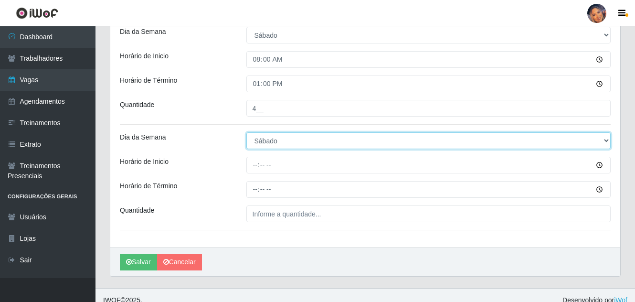
scroll to position [176, 0]
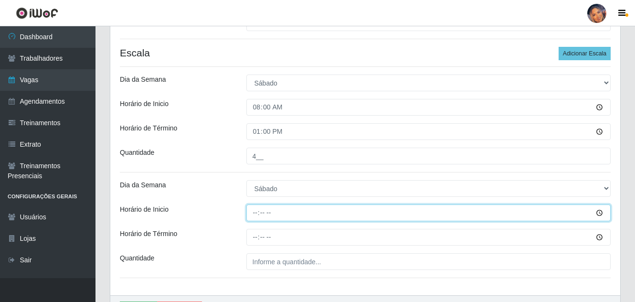
click at [251, 214] on input "Horário de Inicio" at bounding box center [428, 212] width 365 height 17
type input "16:00"
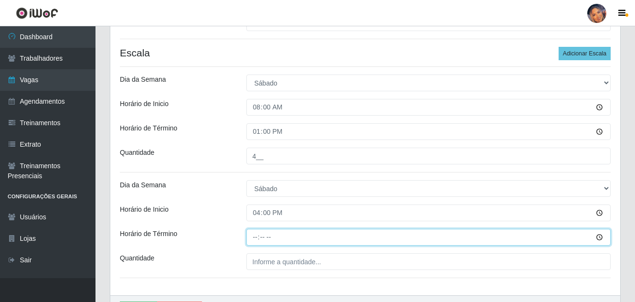
click at [251, 236] on input "Horário de Término" at bounding box center [428, 237] width 365 height 17
type input "20:00"
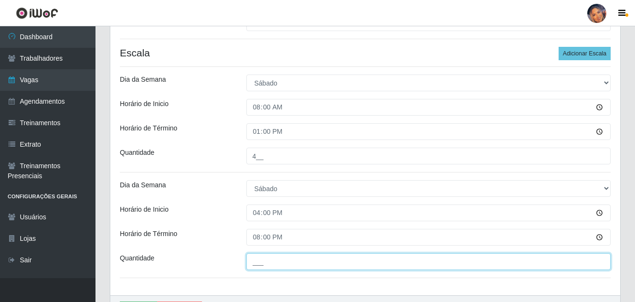
click at [249, 265] on input "___" at bounding box center [428, 261] width 365 height 17
type input "4__"
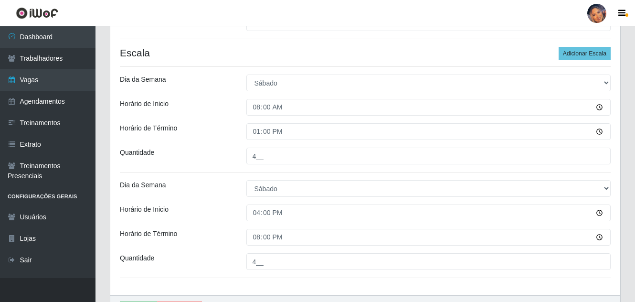
click at [223, 238] on div "Horário de Término" at bounding box center [176, 237] width 126 height 17
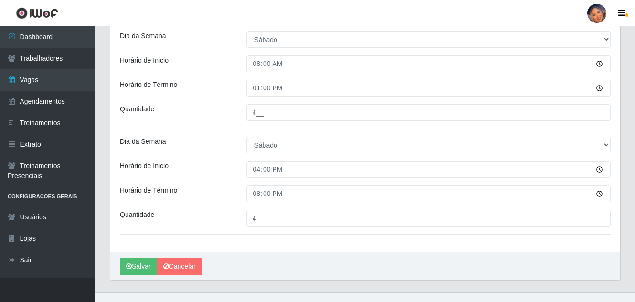
scroll to position [234, 0]
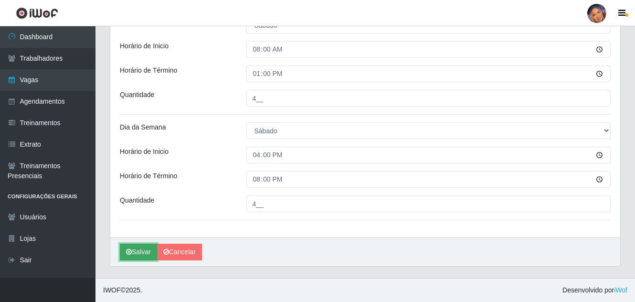
click at [141, 250] on button "Salvar" at bounding box center [138, 251] width 37 height 17
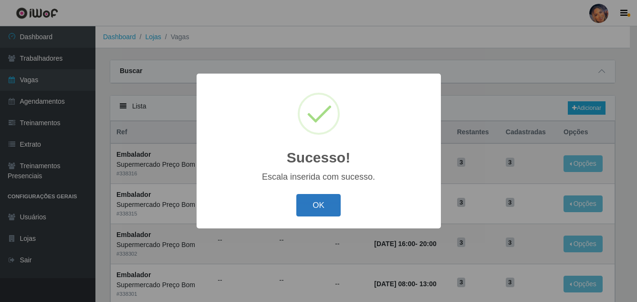
click at [323, 205] on button "OK" at bounding box center [318, 205] width 44 height 22
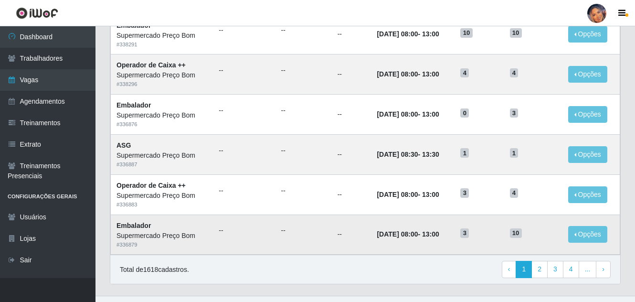
scroll to position [507, 0]
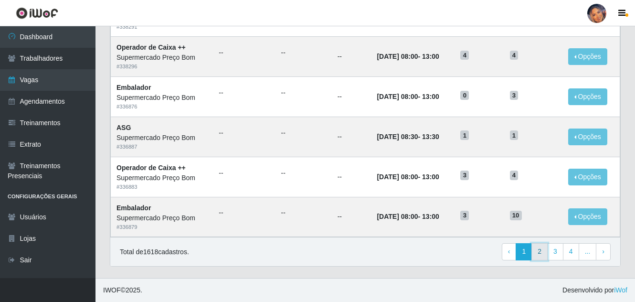
click at [535, 250] on link "2" at bounding box center [539, 251] width 16 height 17
